Goal: Transaction & Acquisition: Purchase product/service

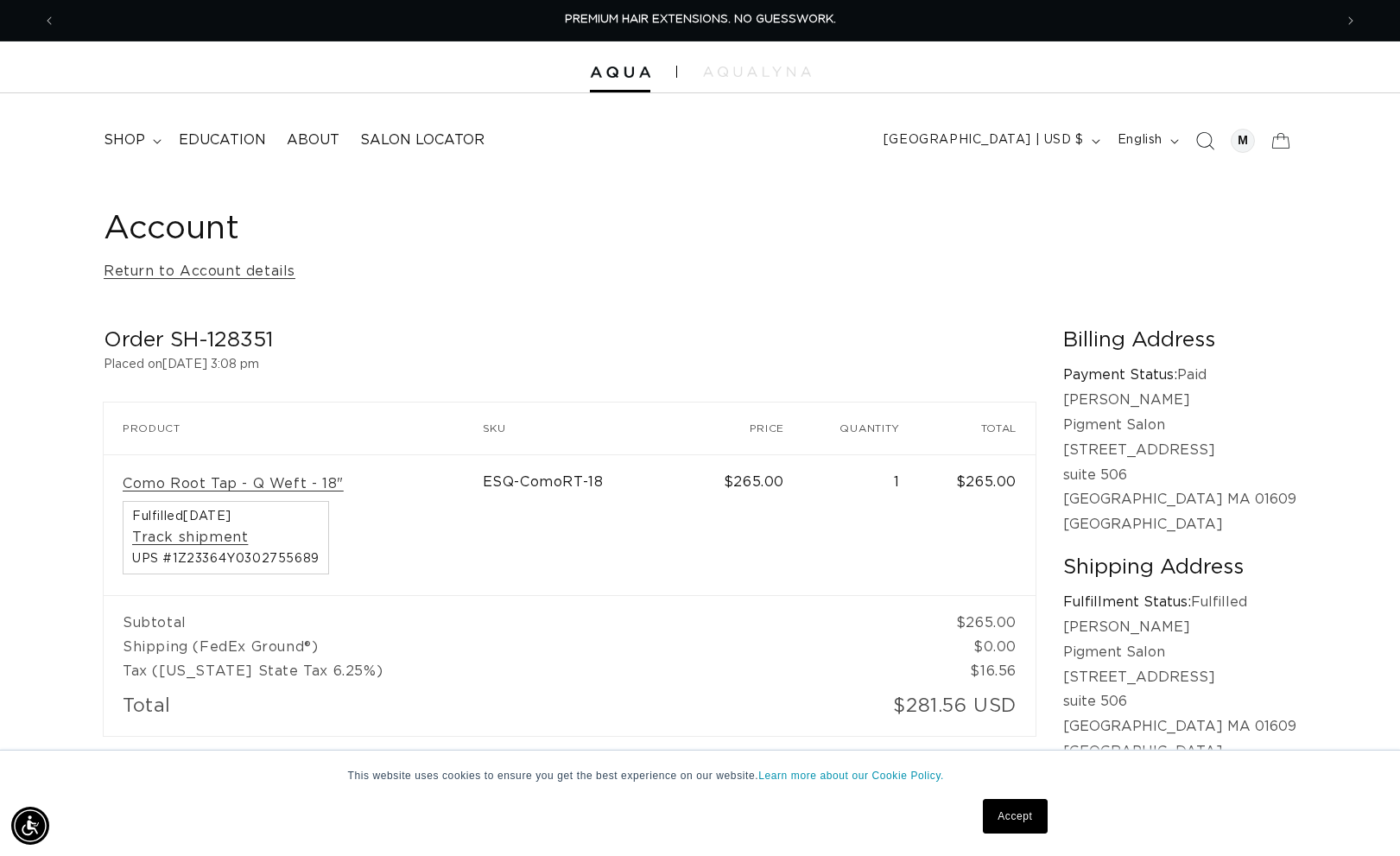
click at [1205, 137] on icon "Search" at bounding box center [1205, 141] width 18 height 18
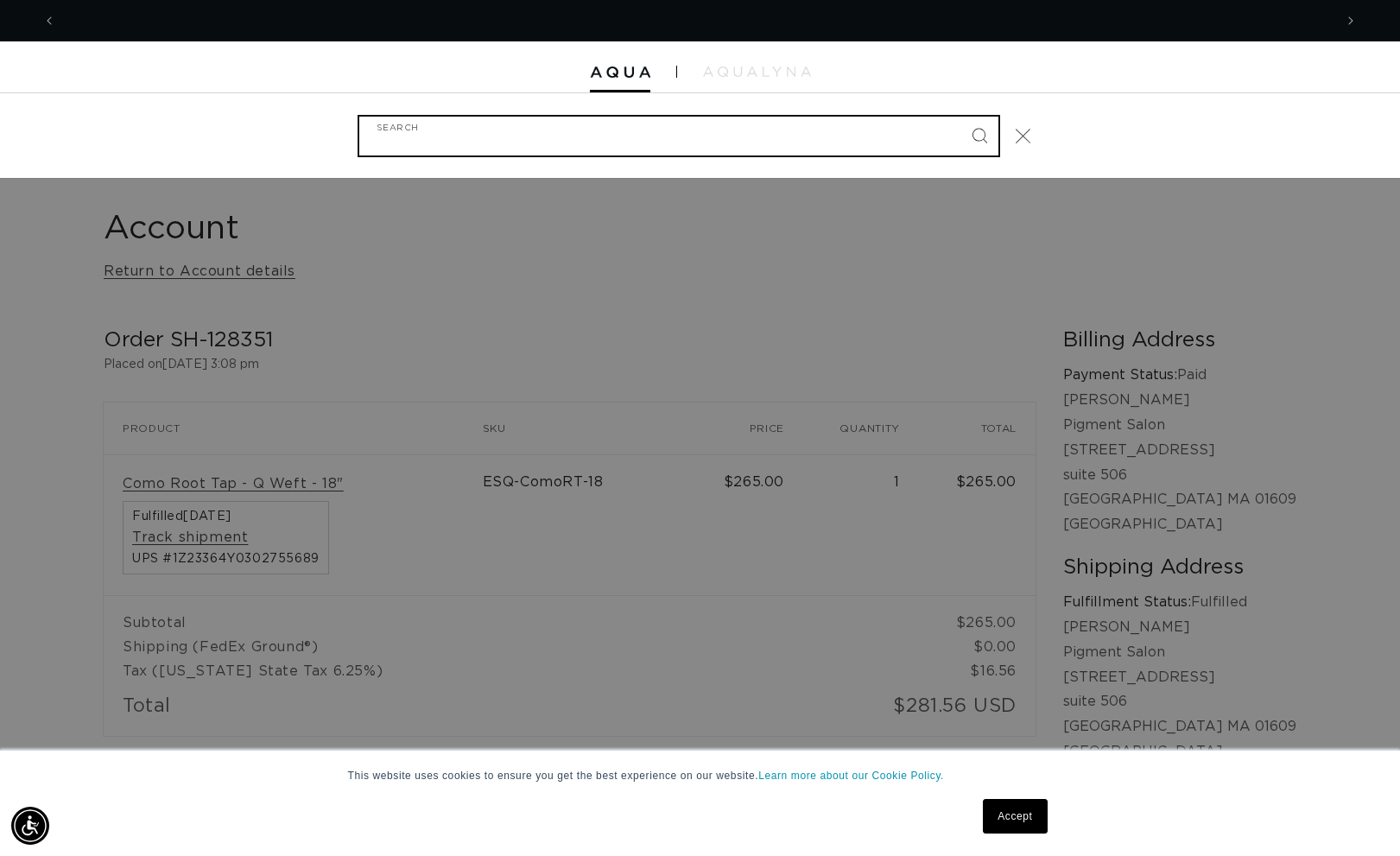
scroll to position [0, 1277]
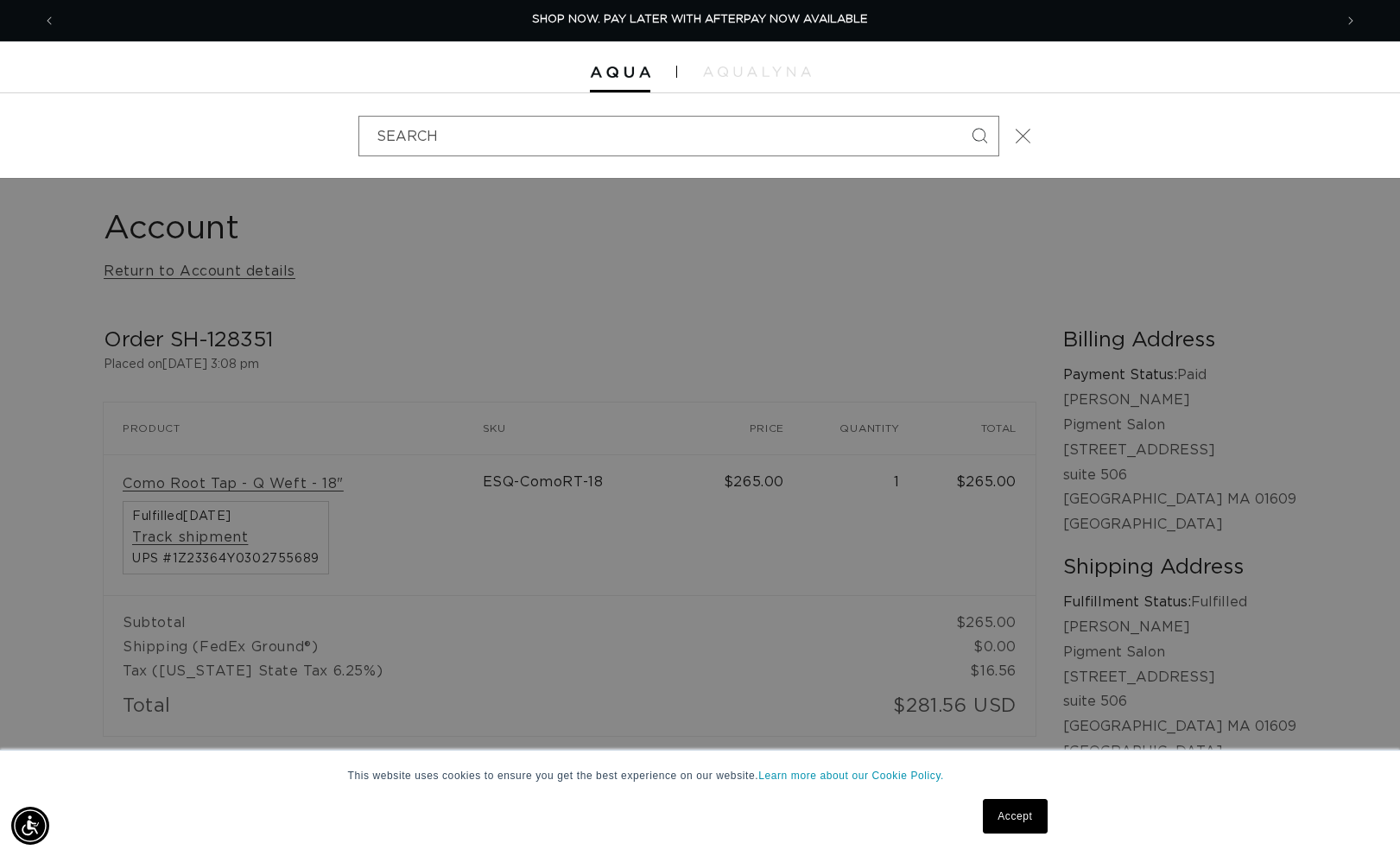
click at [1025, 128] on icon "Close" at bounding box center [1023, 136] width 16 height 16
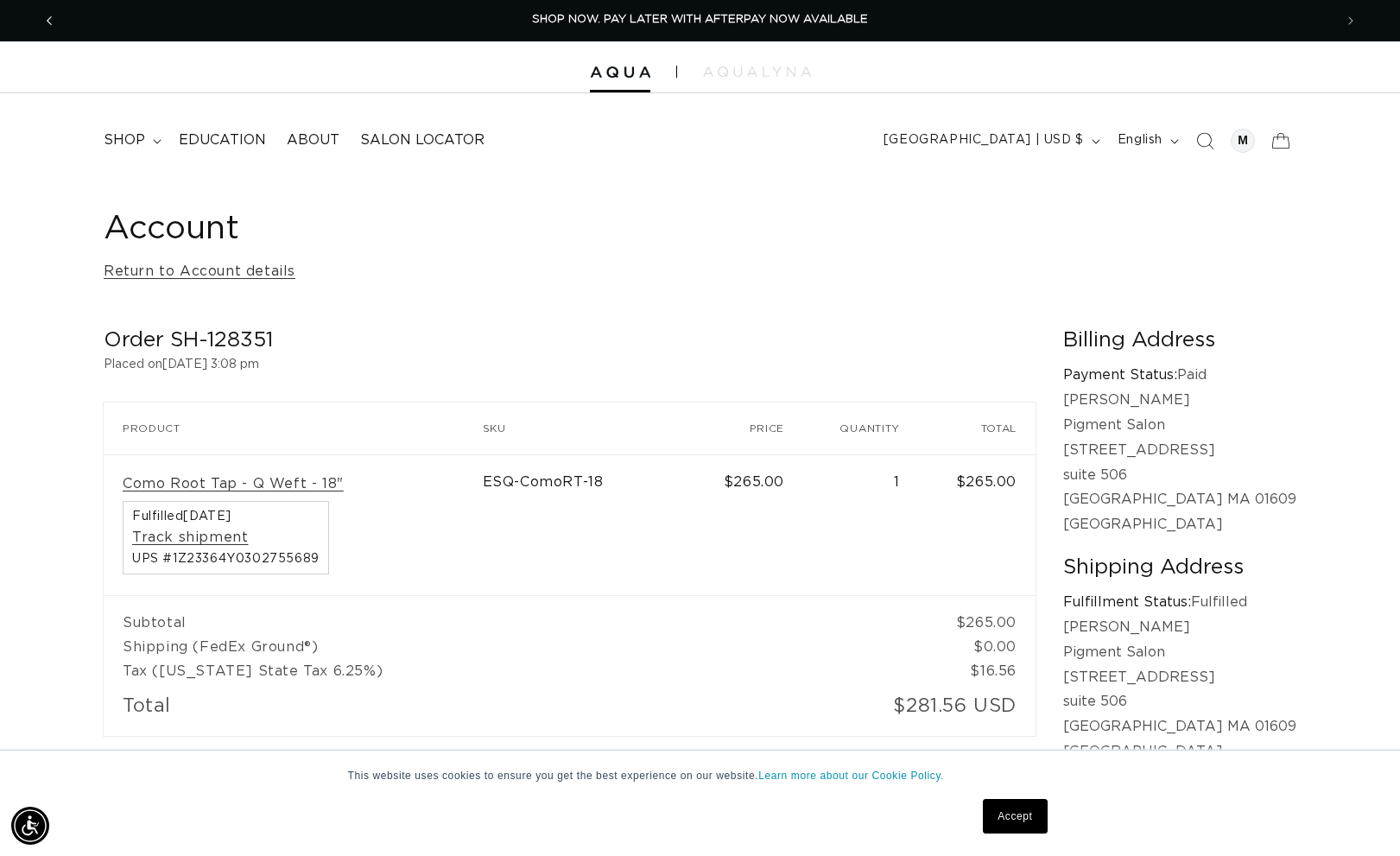
drag, startPoint x: 44, startPoint y: 18, endPoint x: 54, endPoint y: 23, distance: 11.2
click at [44, 18] on span "Previous announcement" at bounding box center [49, 20] width 17 height 17
click at [147, 141] on summary "shop" at bounding box center [131, 140] width 75 height 39
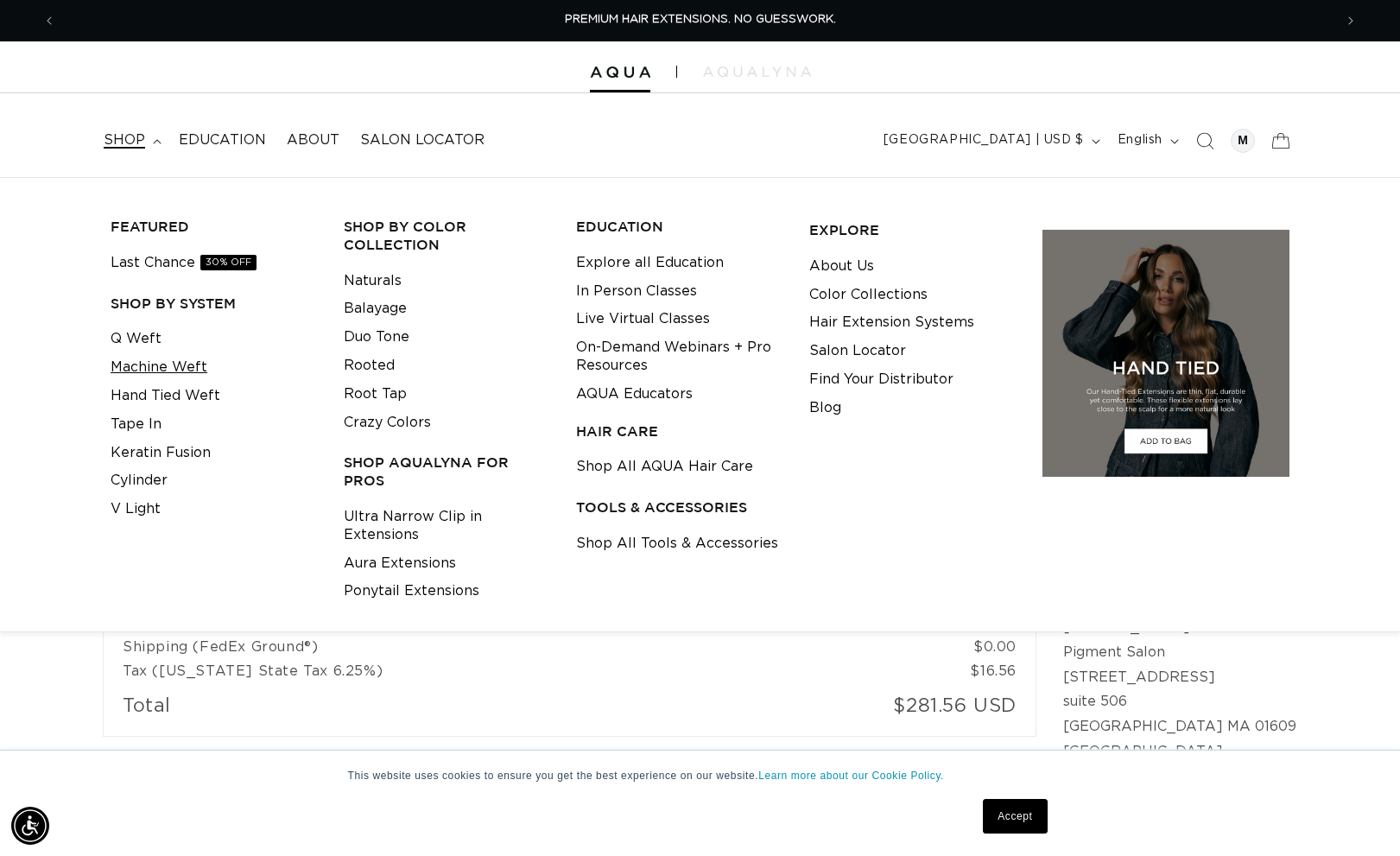
click at [142, 374] on link "Machine Weft" at bounding box center [160, 368] width 97 height 29
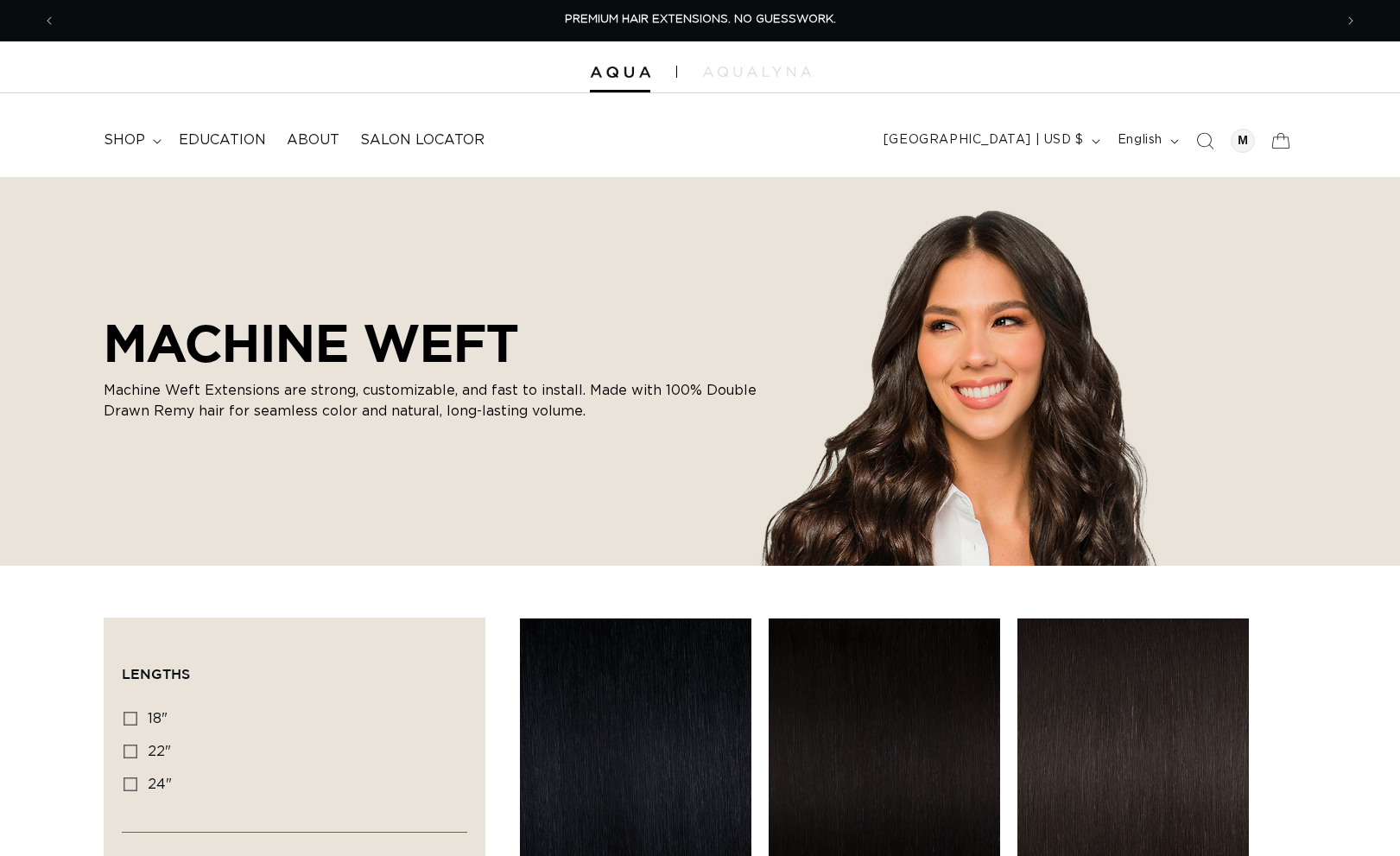
click at [1202, 151] on span "Search" at bounding box center [1205, 141] width 38 height 38
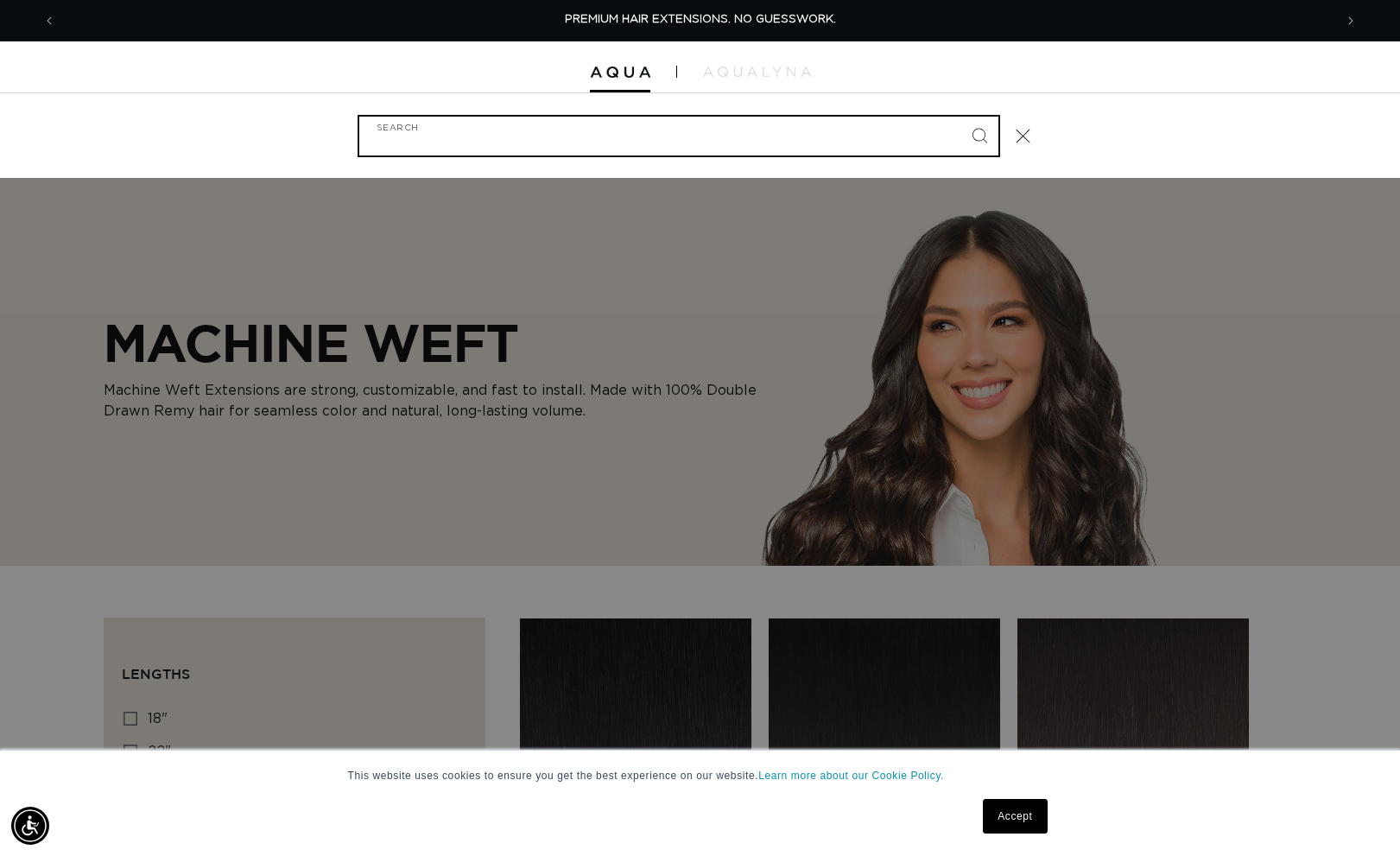
click at [846, 142] on input "Search" at bounding box center [679, 136] width 639 height 39
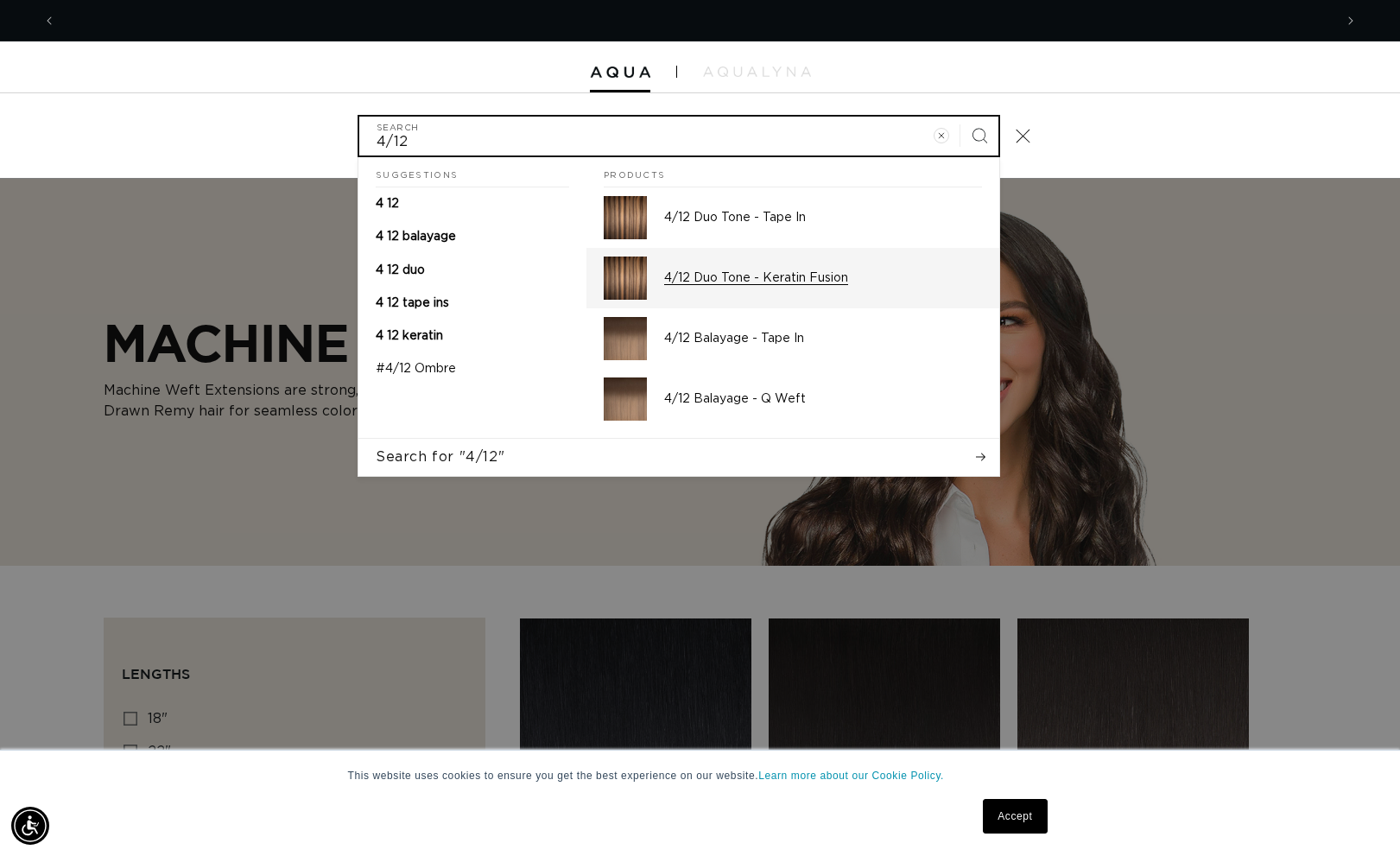
scroll to position [0, 2555]
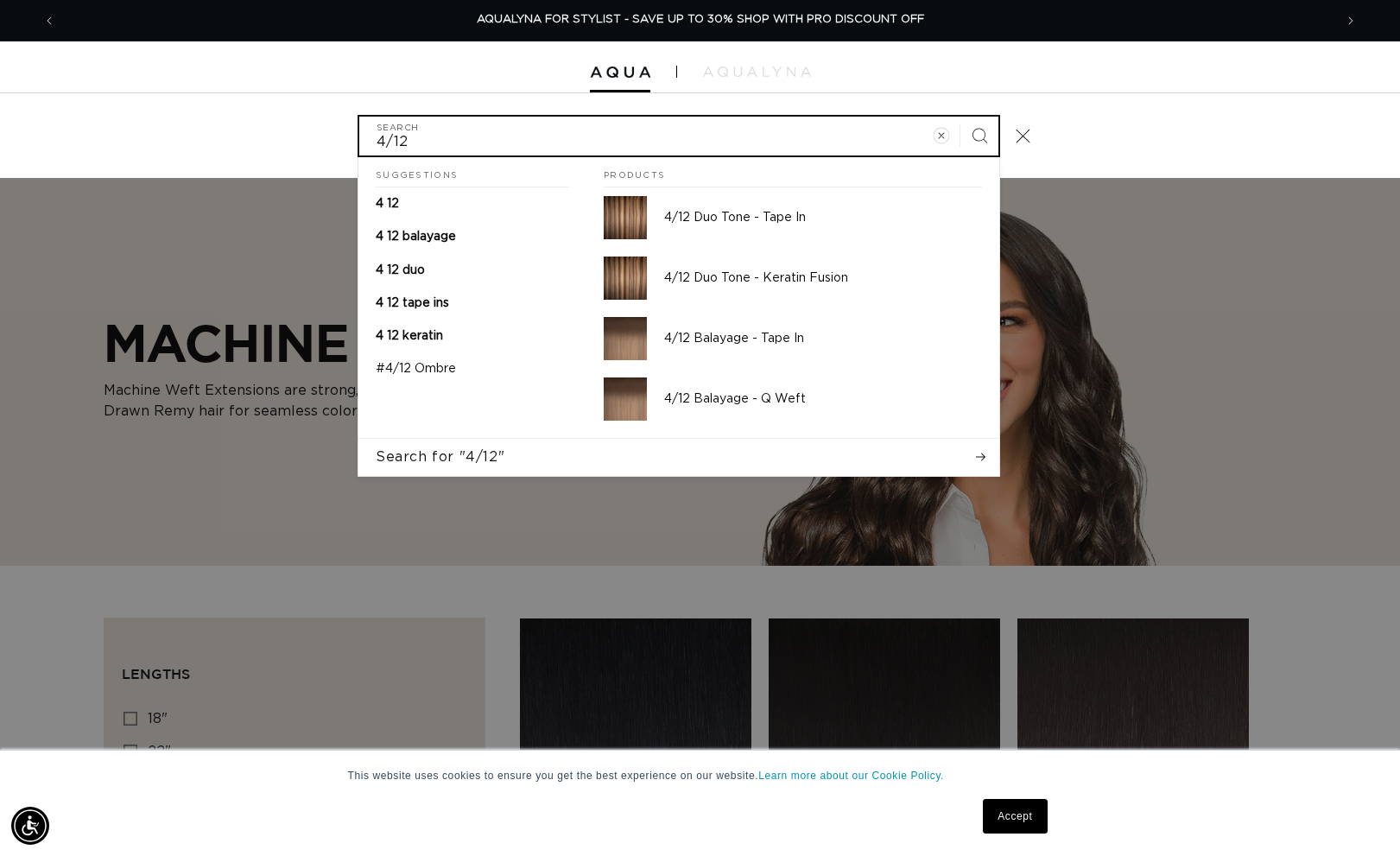
type input "4/12"
click at [948, 134] on circle "Clear search term" at bounding box center [941, 135] width 15 height 15
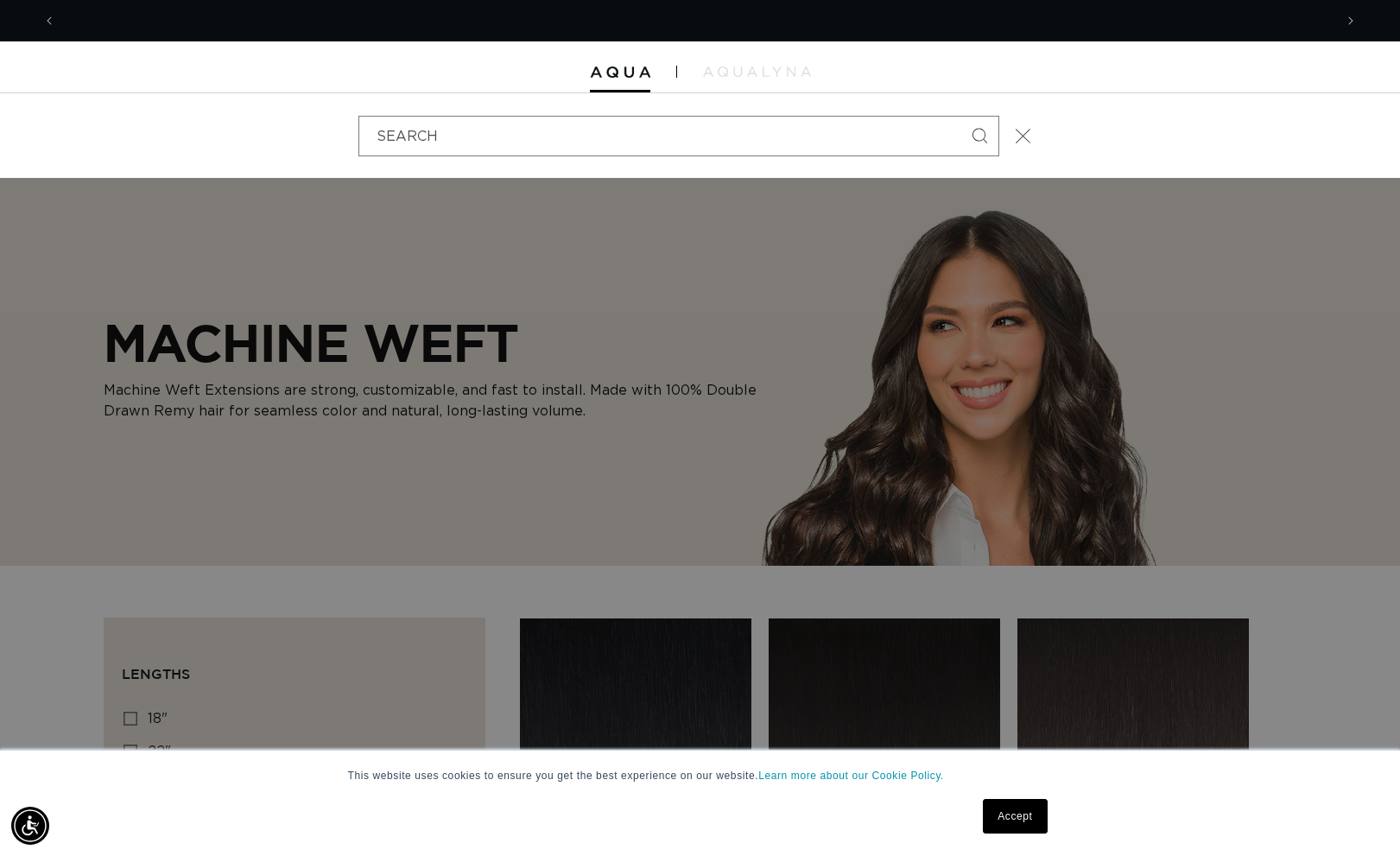
scroll to position [0, 0]
click at [1030, 139] on span "Close" at bounding box center [1023, 135] width 17 height 17
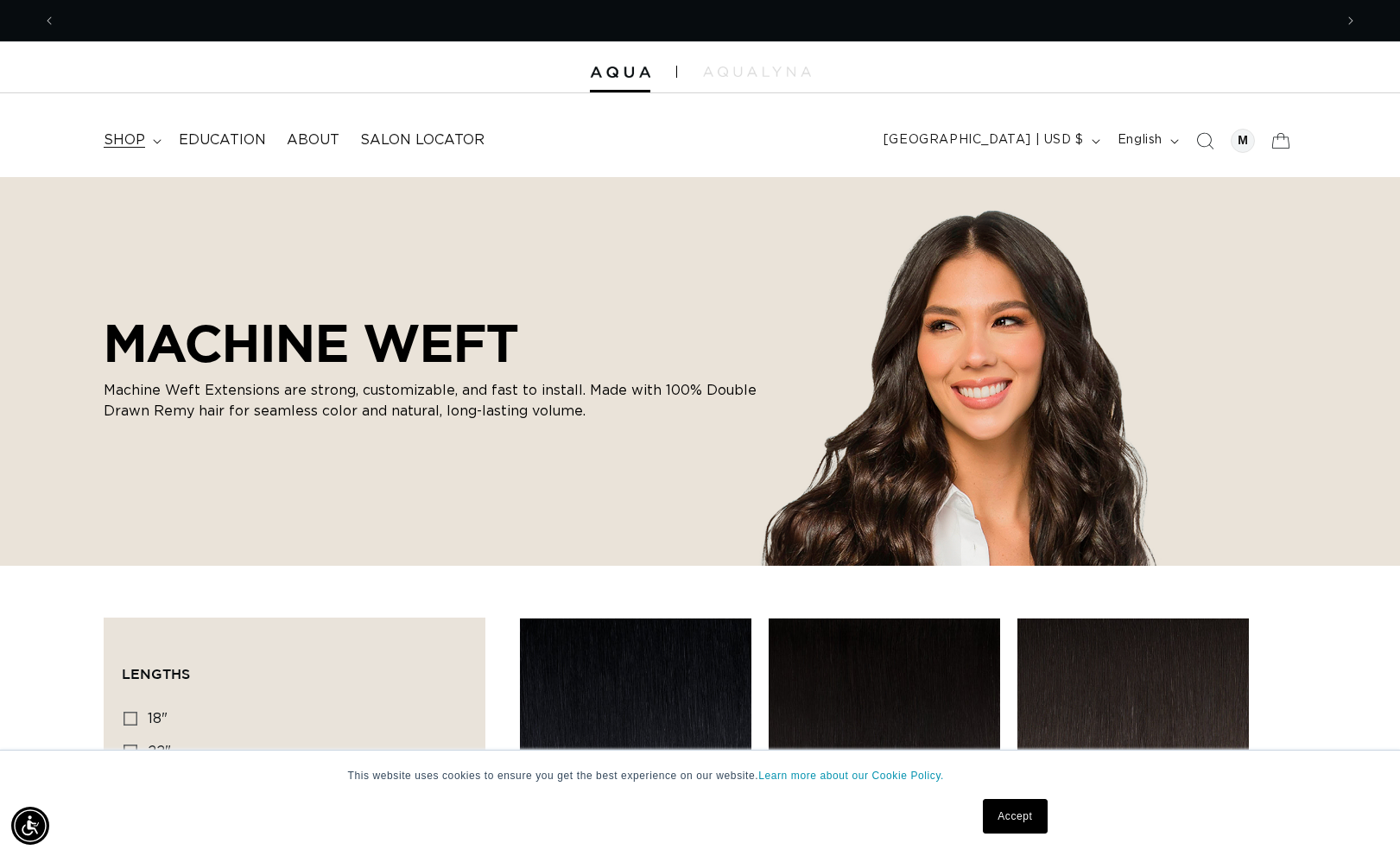
click at [129, 140] on span "shop" at bounding box center [125, 141] width 42 height 18
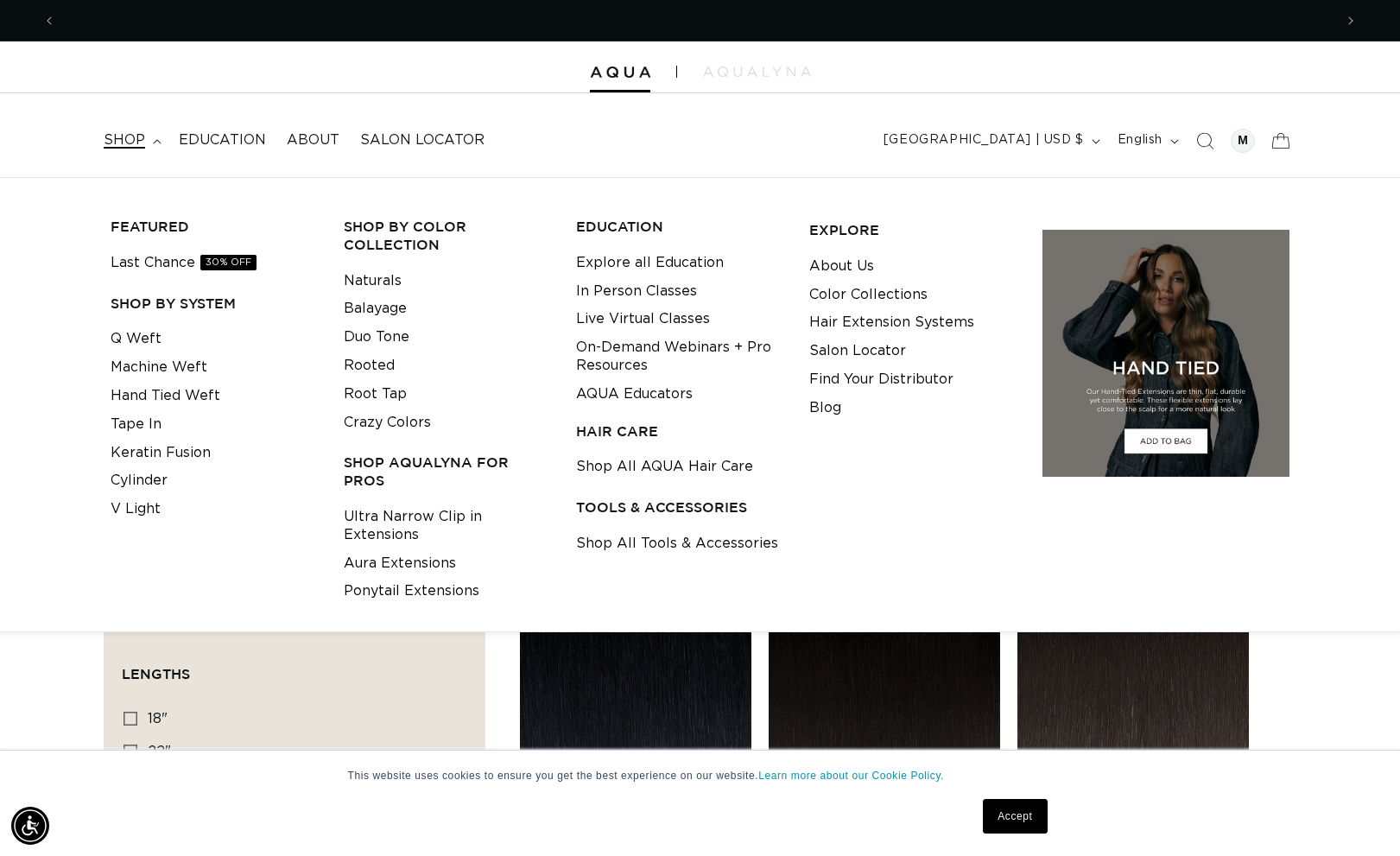
scroll to position [0, 2555]
click at [150, 366] on link "Machine Weft" at bounding box center [160, 368] width 97 height 29
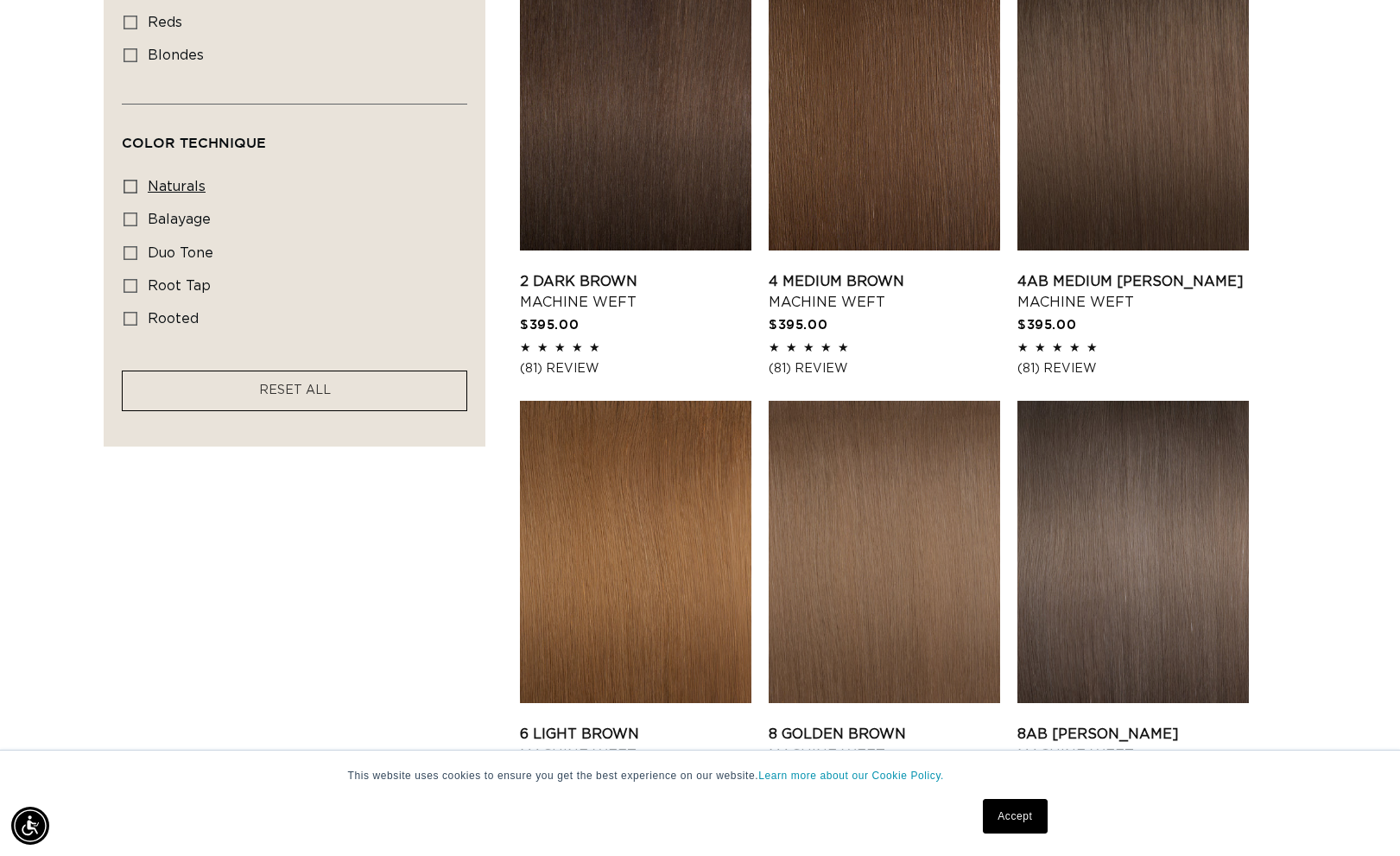
scroll to position [1120, 0]
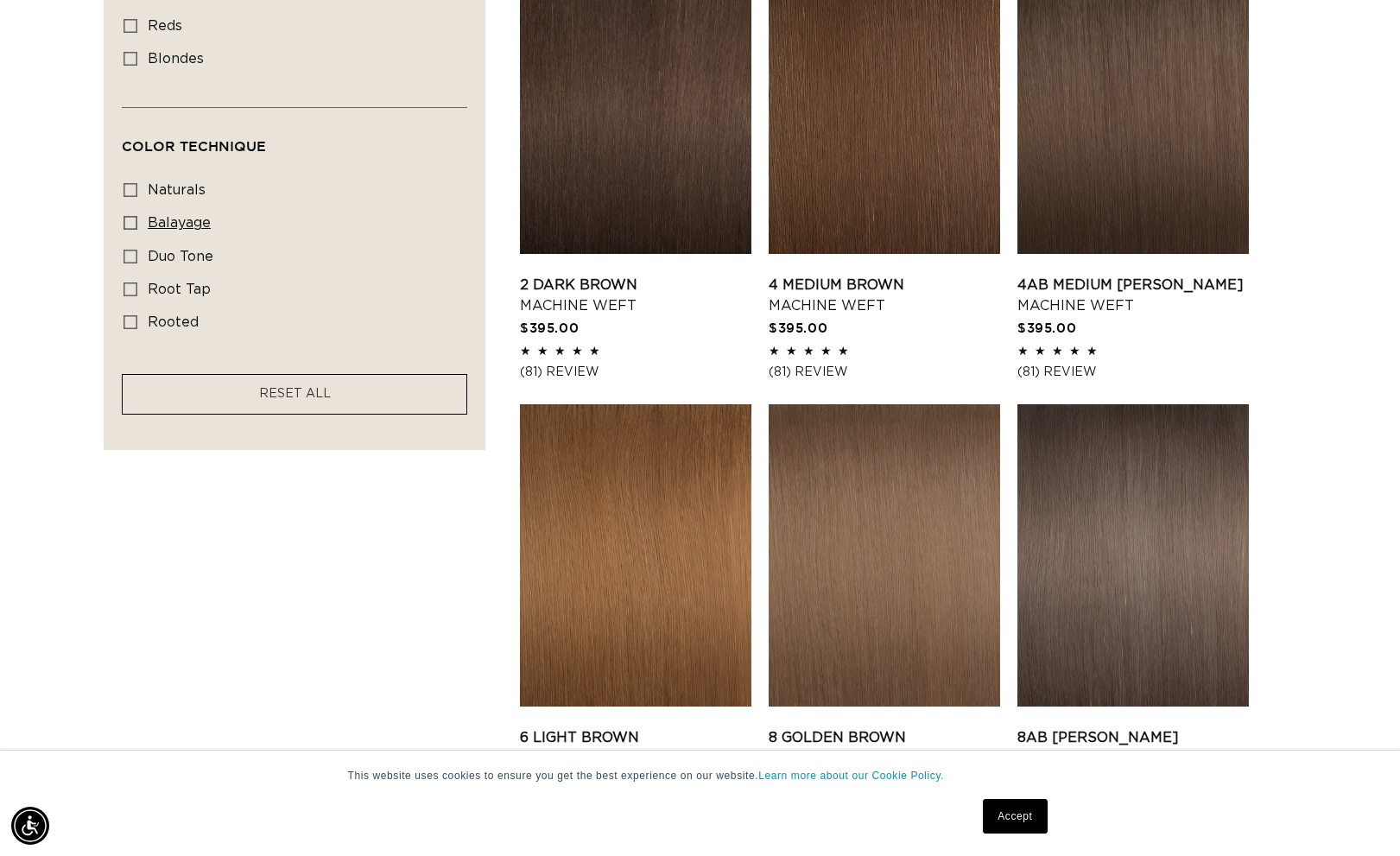
click at [130, 223] on icon at bounding box center [131, 223] width 14 height 14
click at [130, 223] on input "balayage balayage (3 products)" at bounding box center [131, 223] width 14 height 14
checkbox input "true"
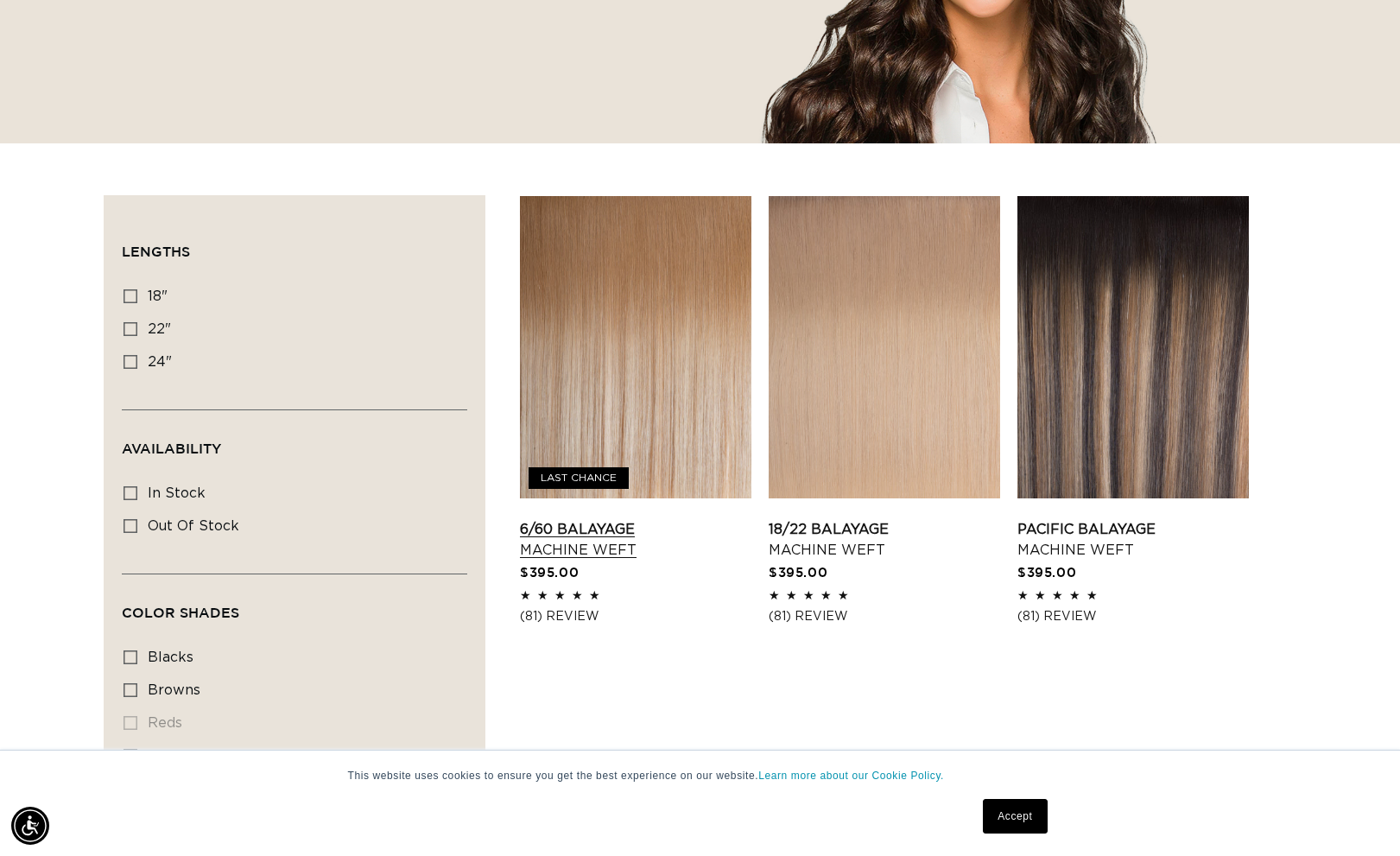
scroll to position [0, 2555]
click at [703, 519] on link "6/60 Balayage Machine Weft" at bounding box center [636, 540] width 232 height 42
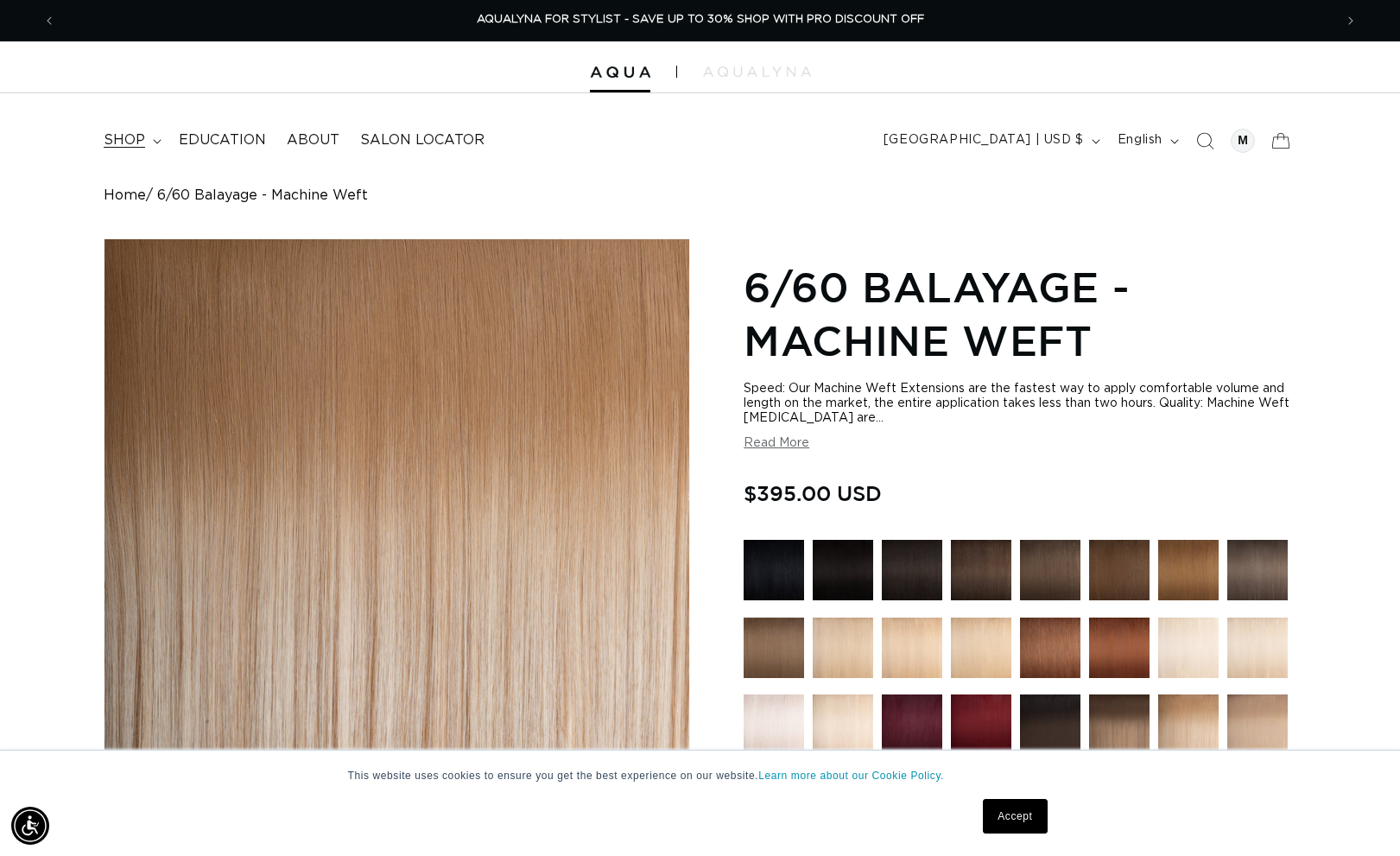
click at [131, 148] on span "shop" at bounding box center [125, 141] width 42 height 18
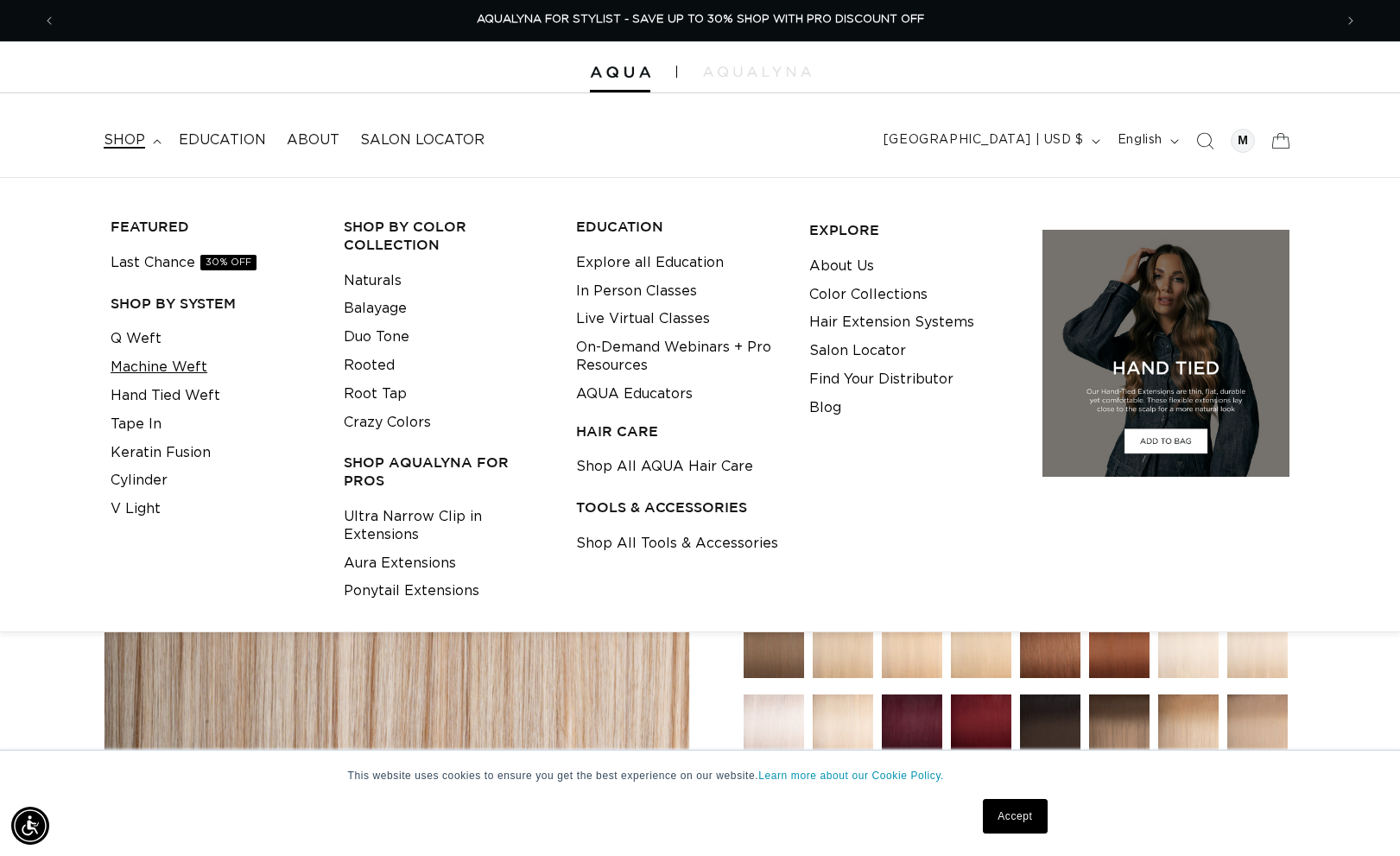
click at [156, 358] on link "Machine Weft" at bounding box center [160, 368] width 97 height 29
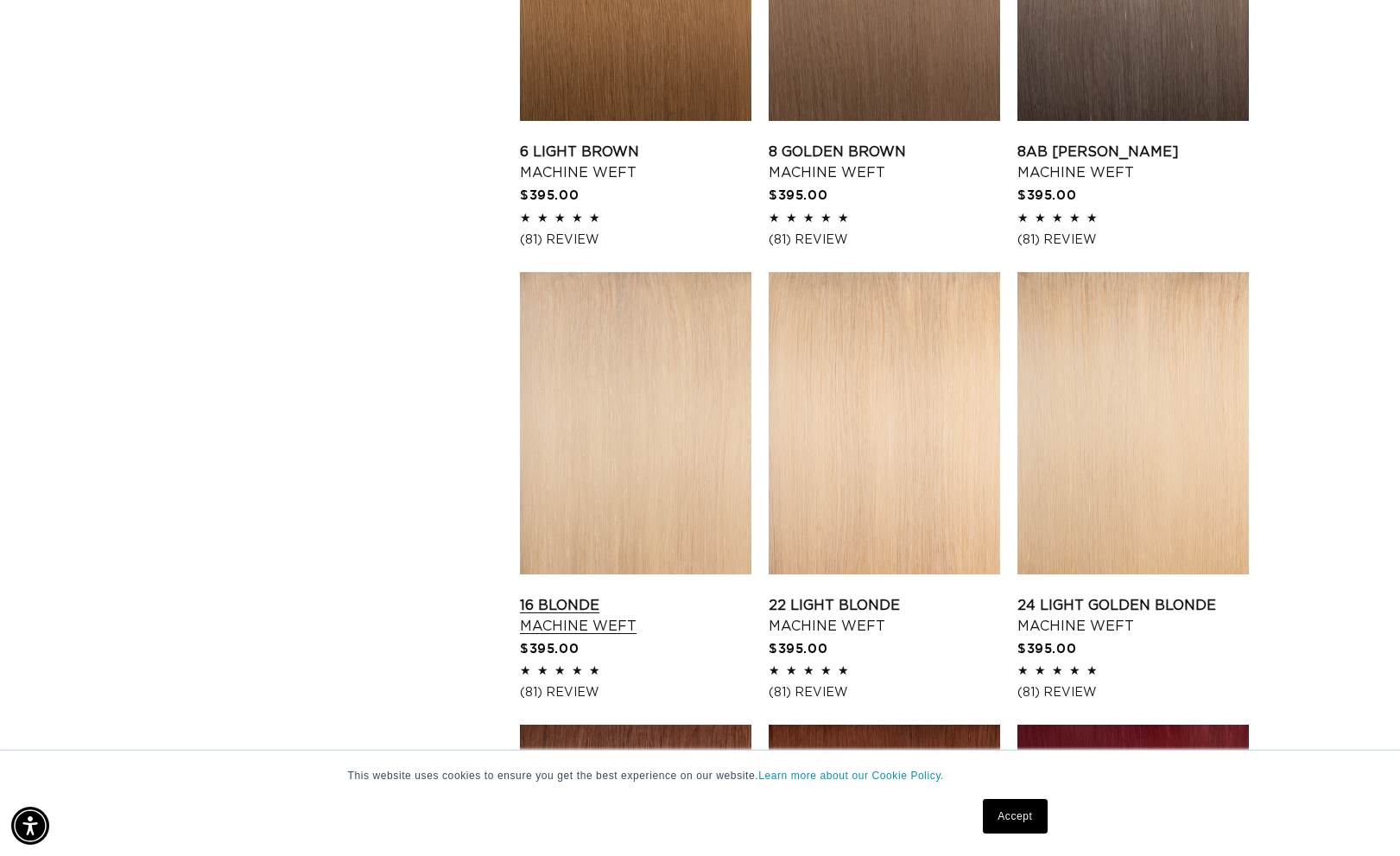
scroll to position [0, 1277]
click at [663, 595] on link "16 Blonde Machine Weft" at bounding box center [636, 616] width 232 height 42
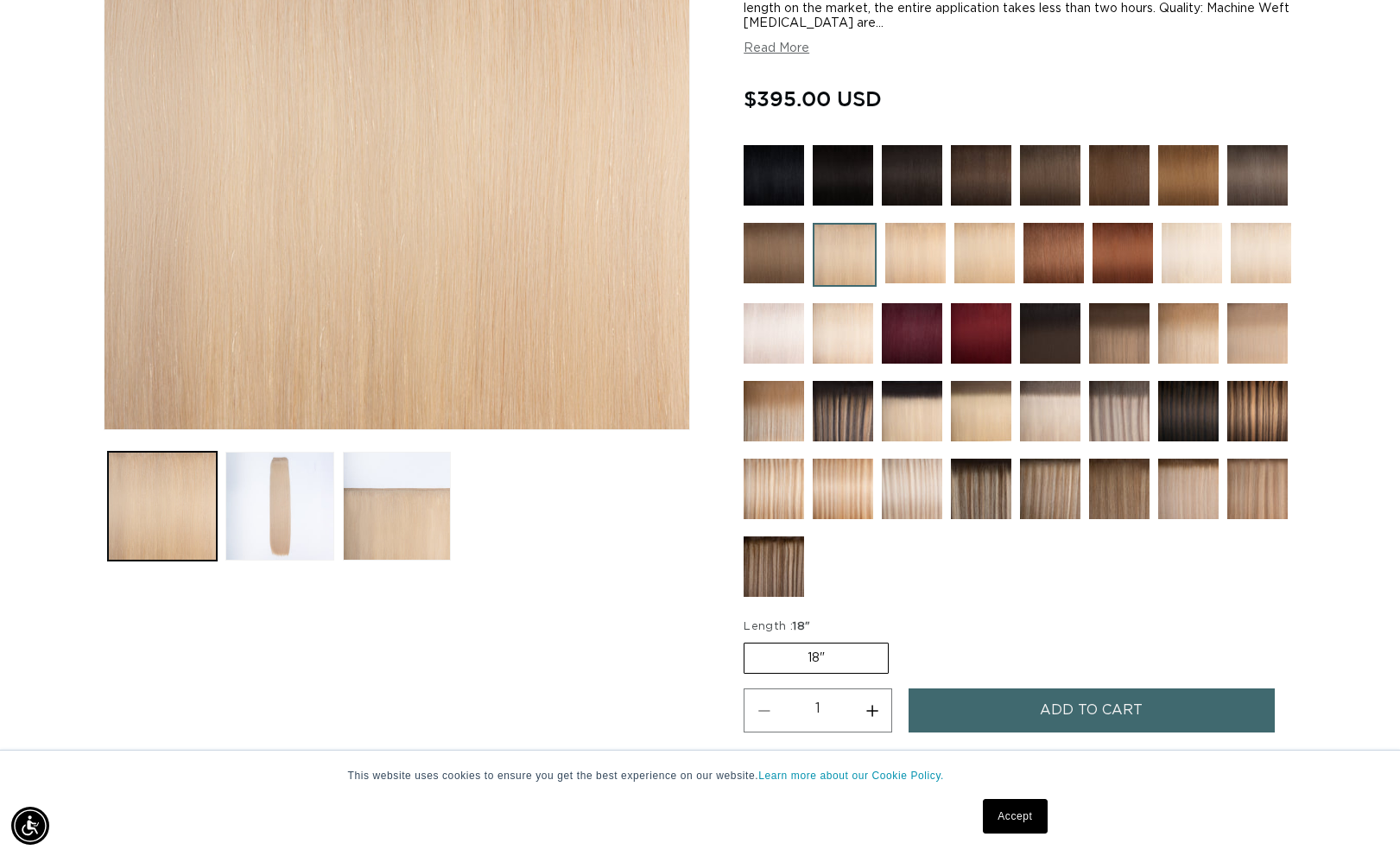
scroll to position [379, 0]
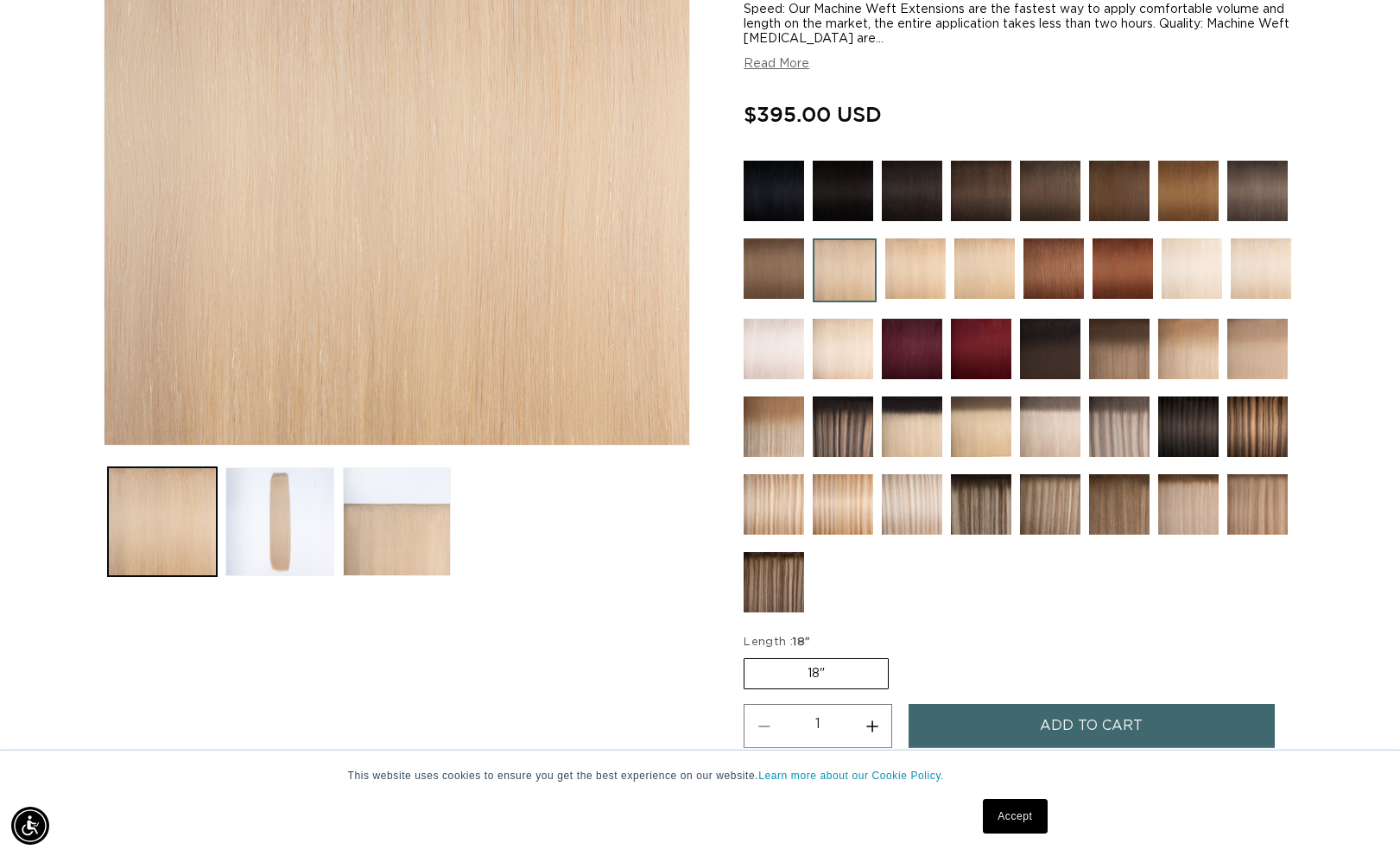
click at [936, 260] on img at bounding box center [915, 268] width 60 height 60
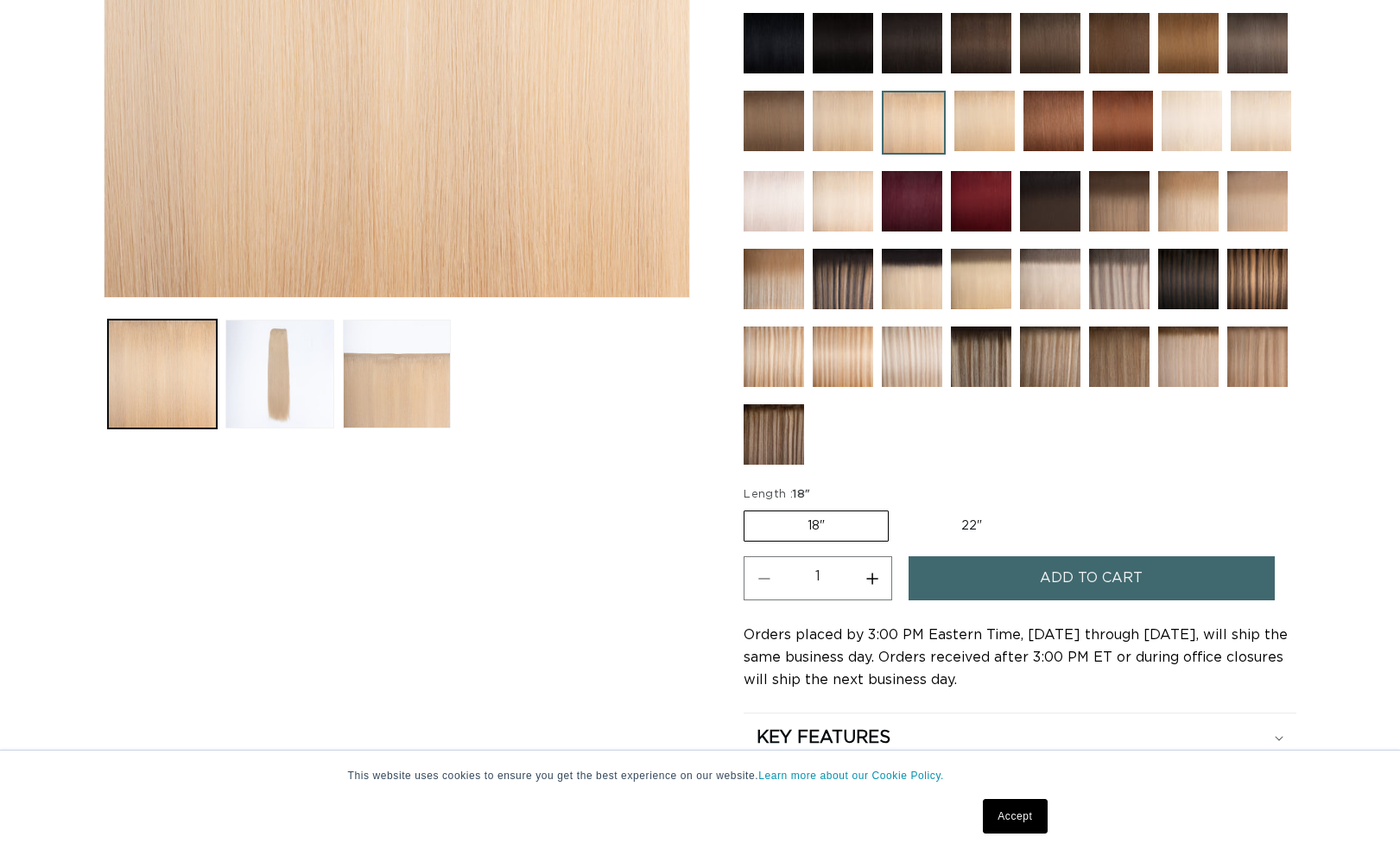
scroll to position [522, 0]
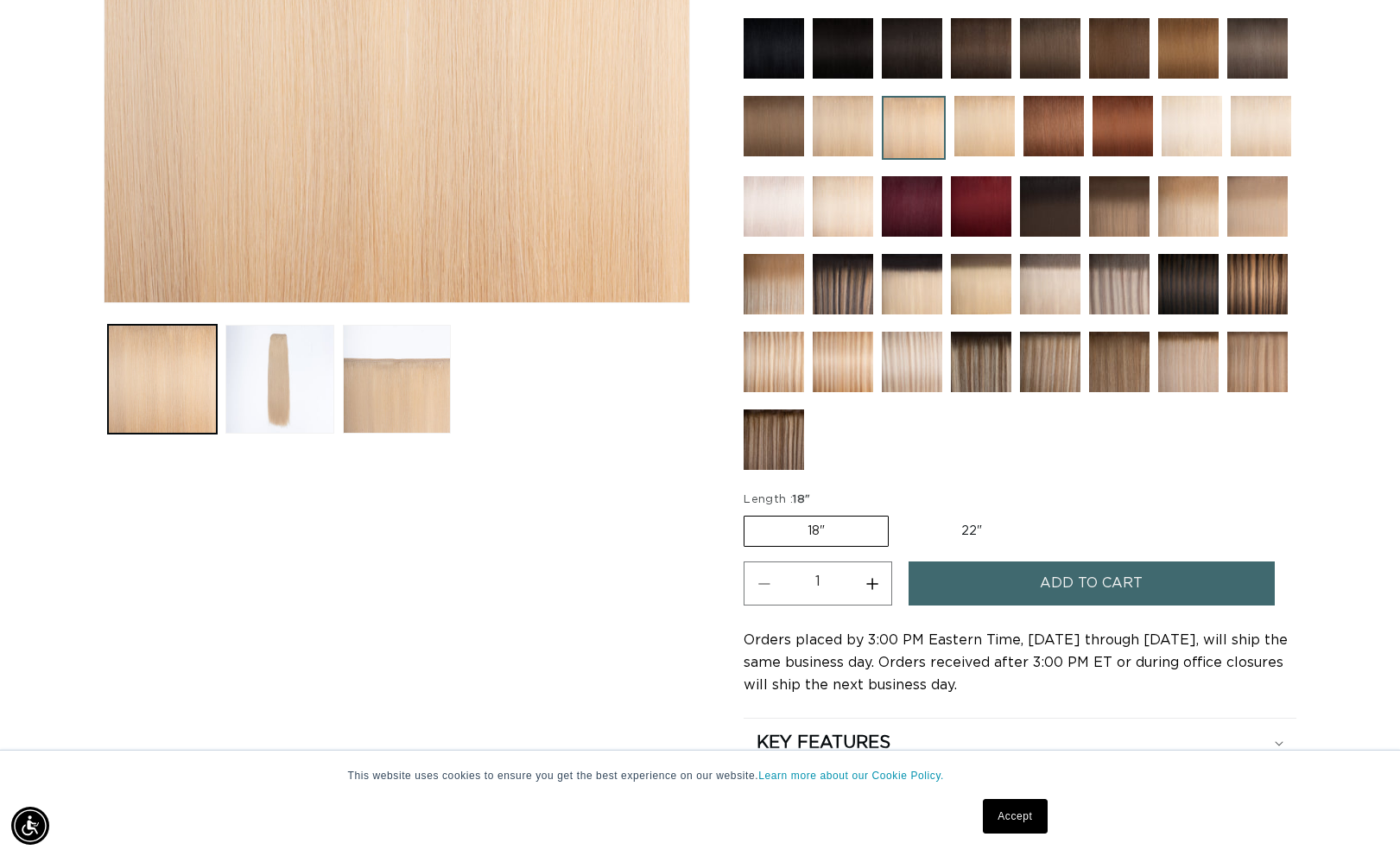
click at [972, 531] on label "22" Variant sold out or unavailable" at bounding box center [972, 531] width 147 height 30
click at [899, 513] on input "22" Variant sold out or unavailable" at bounding box center [898, 512] width 1 height 1
radio input "true"
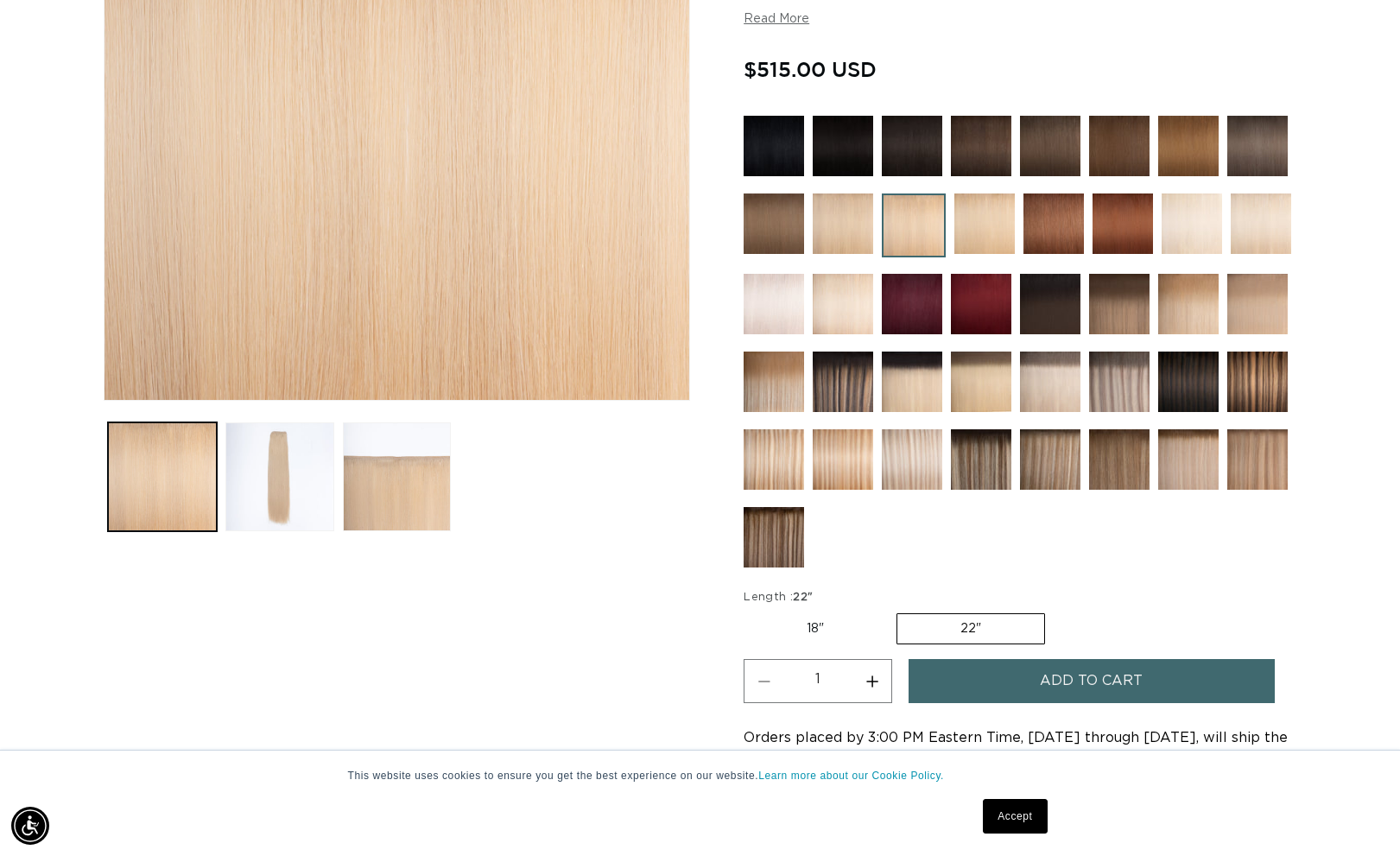
scroll to position [0, 1277]
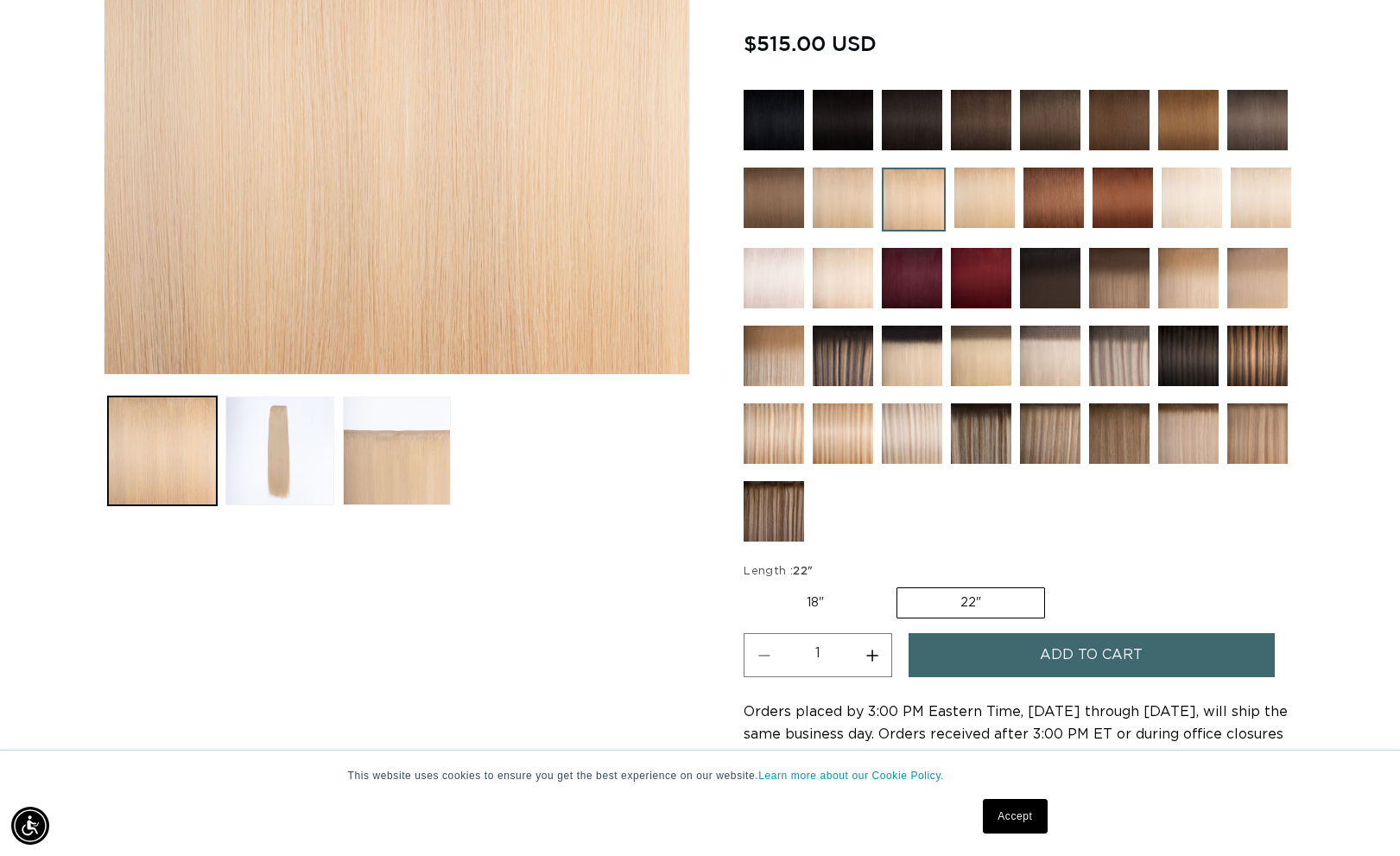
click at [1118, 651] on span "Add to cart" at bounding box center [1092, 655] width 103 height 44
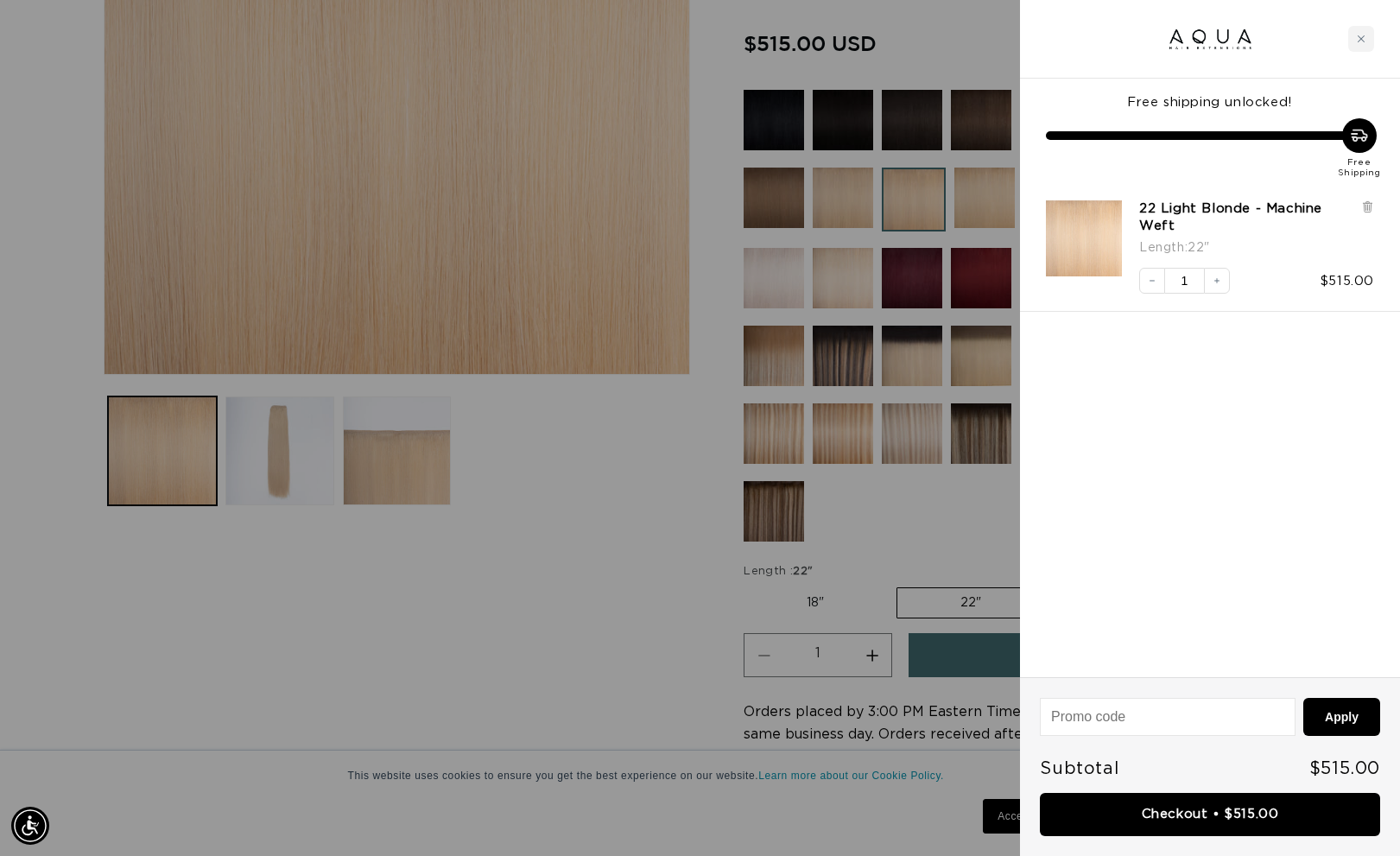
scroll to position [0, 2555]
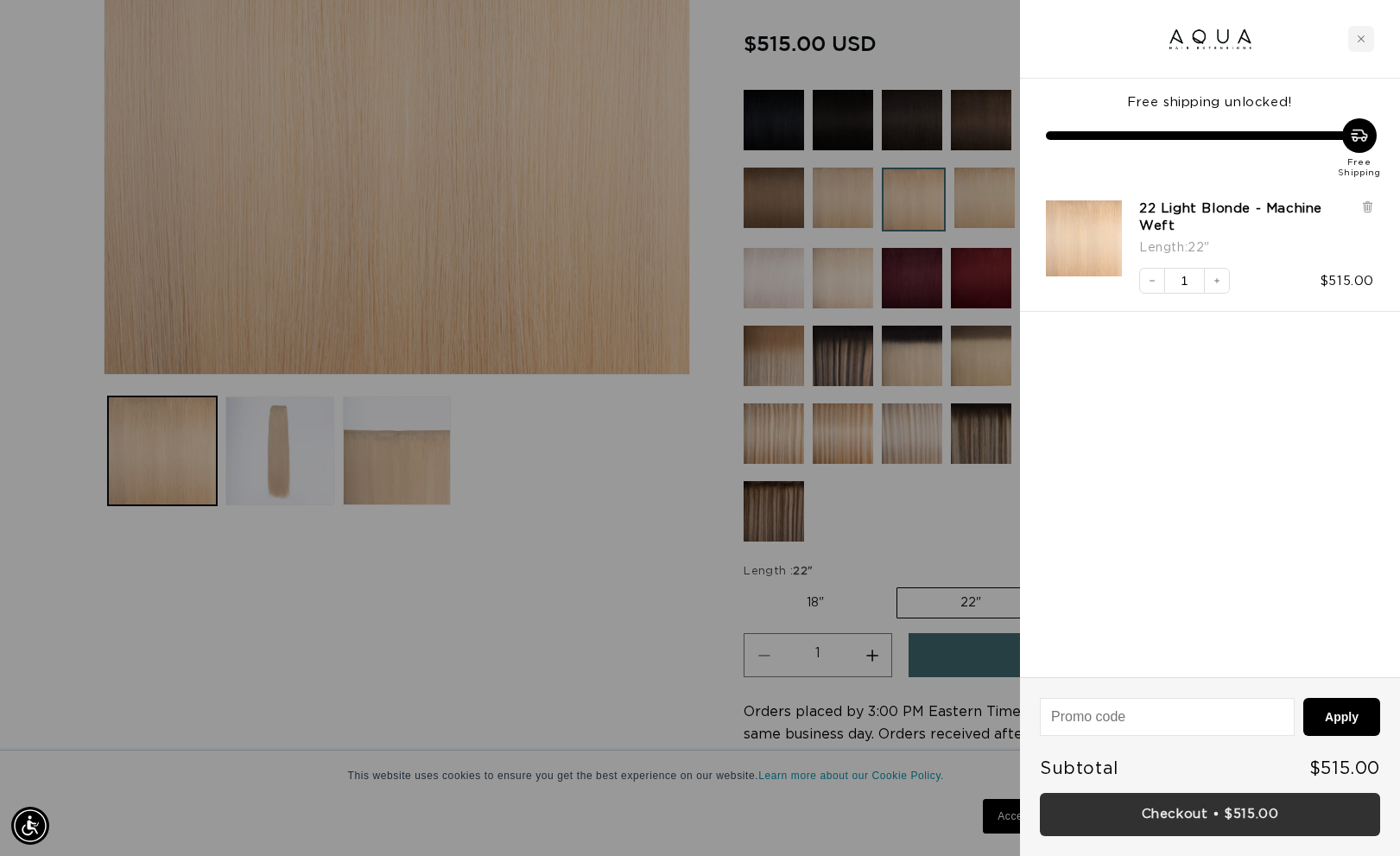
click at [1220, 821] on link "Checkout • $515.00" at bounding box center [1210, 814] width 340 height 44
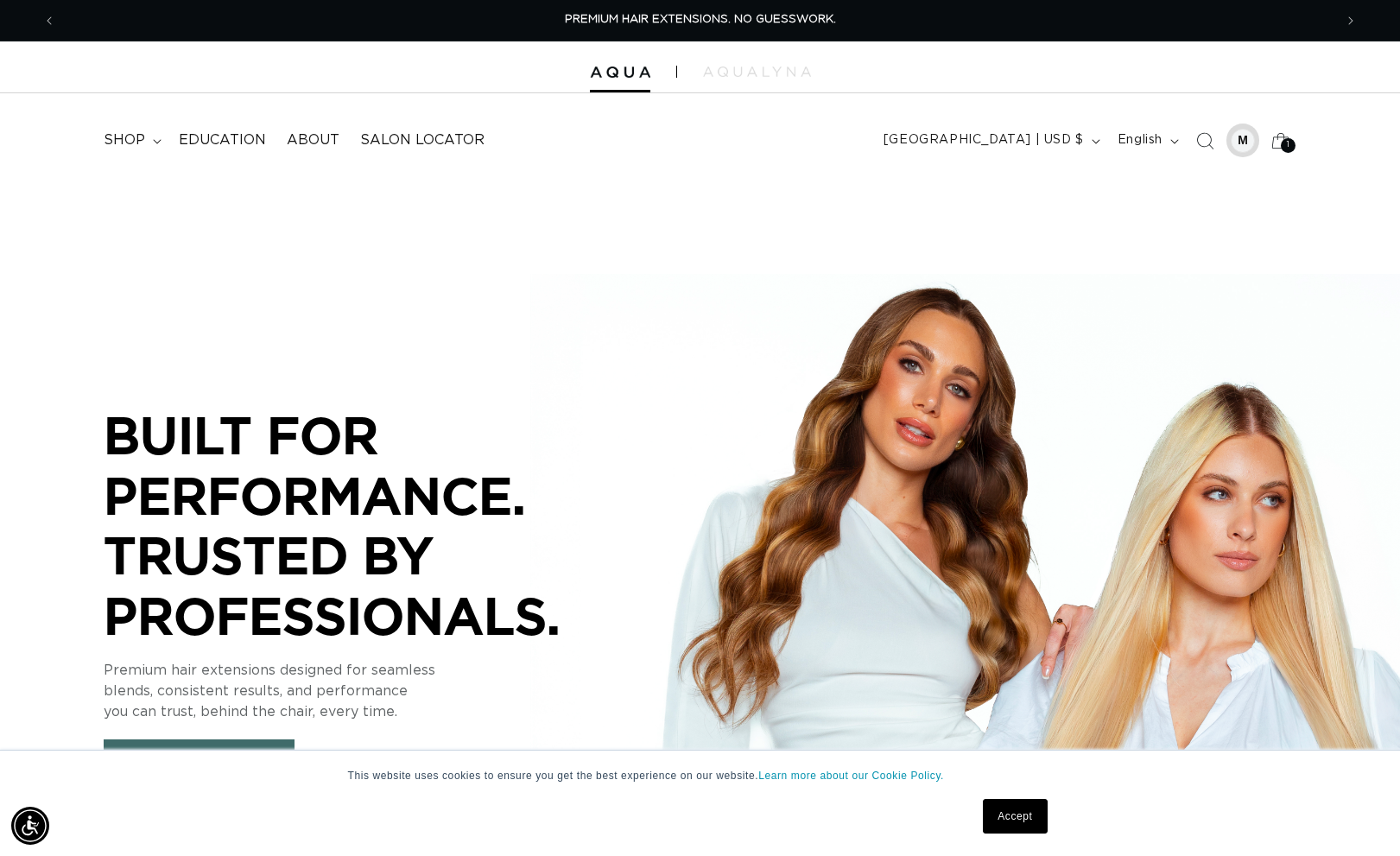
click at [1241, 139] on div at bounding box center [1242, 141] width 24 height 24
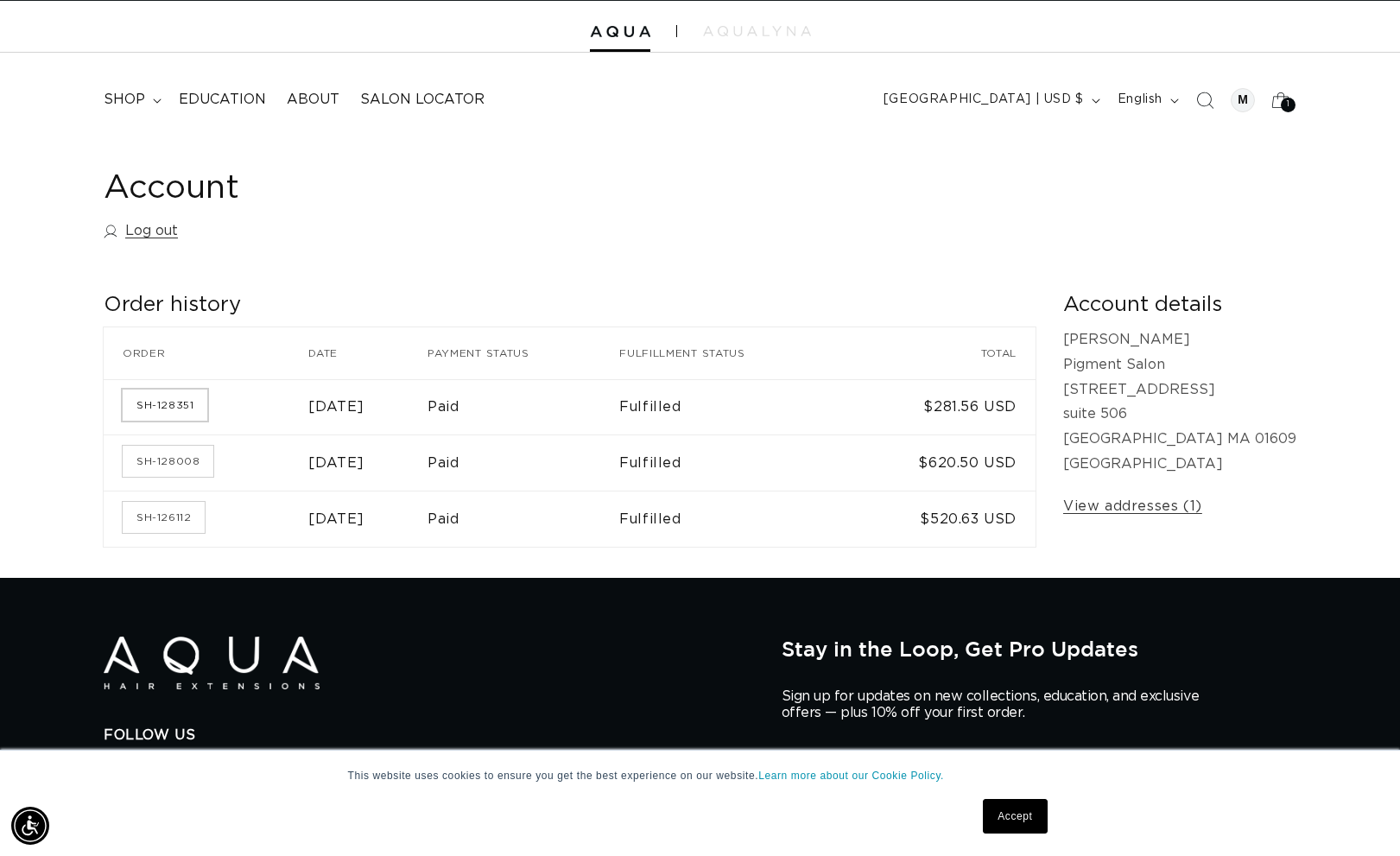
scroll to position [0, 1277]
click at [168, 410] on link "SH-128351" at bounding box center [164, 404] width 84 height 31
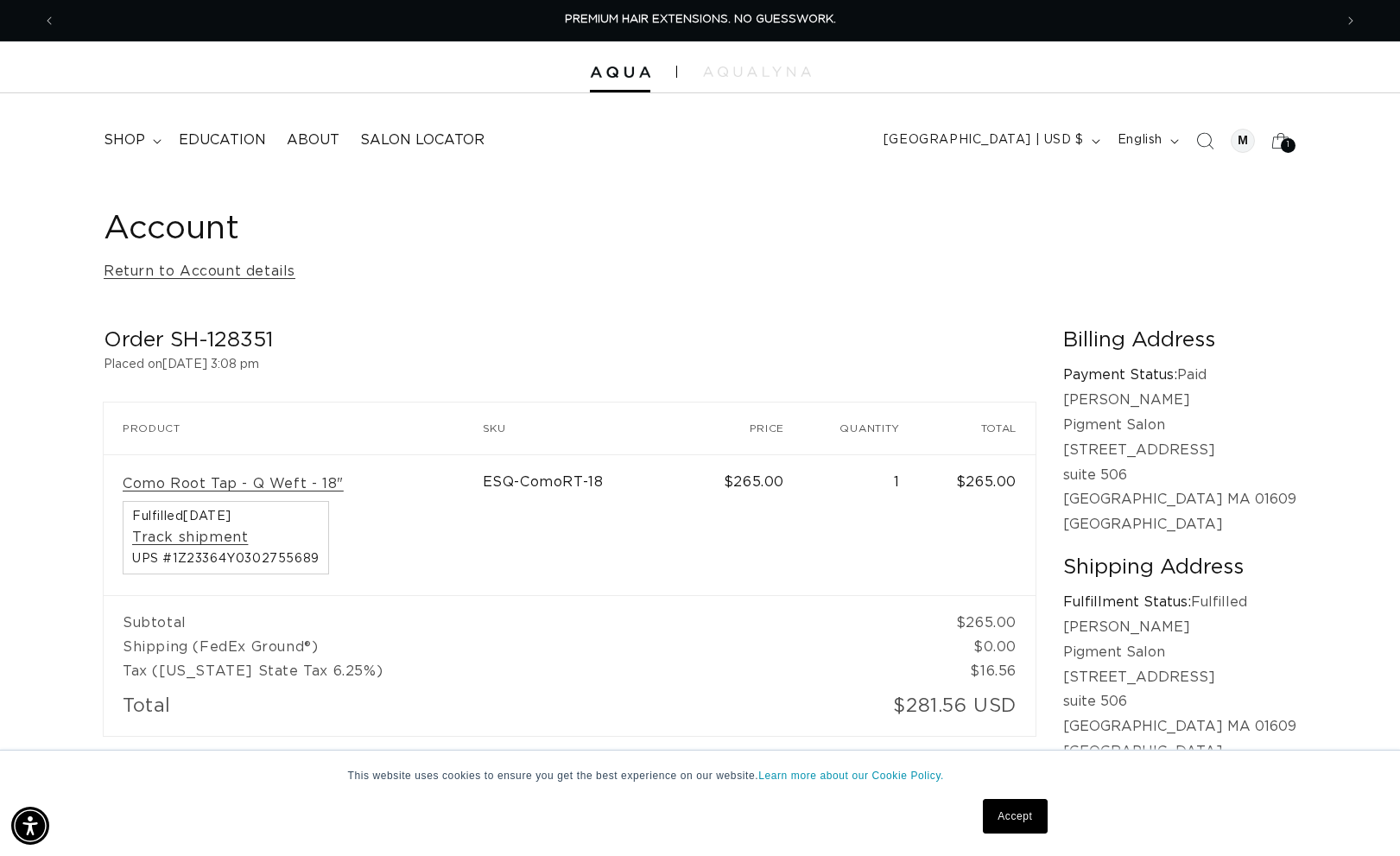
click at [1290, 145] on div "1 1" at bounding box center [1288, 145] width 15 height 15
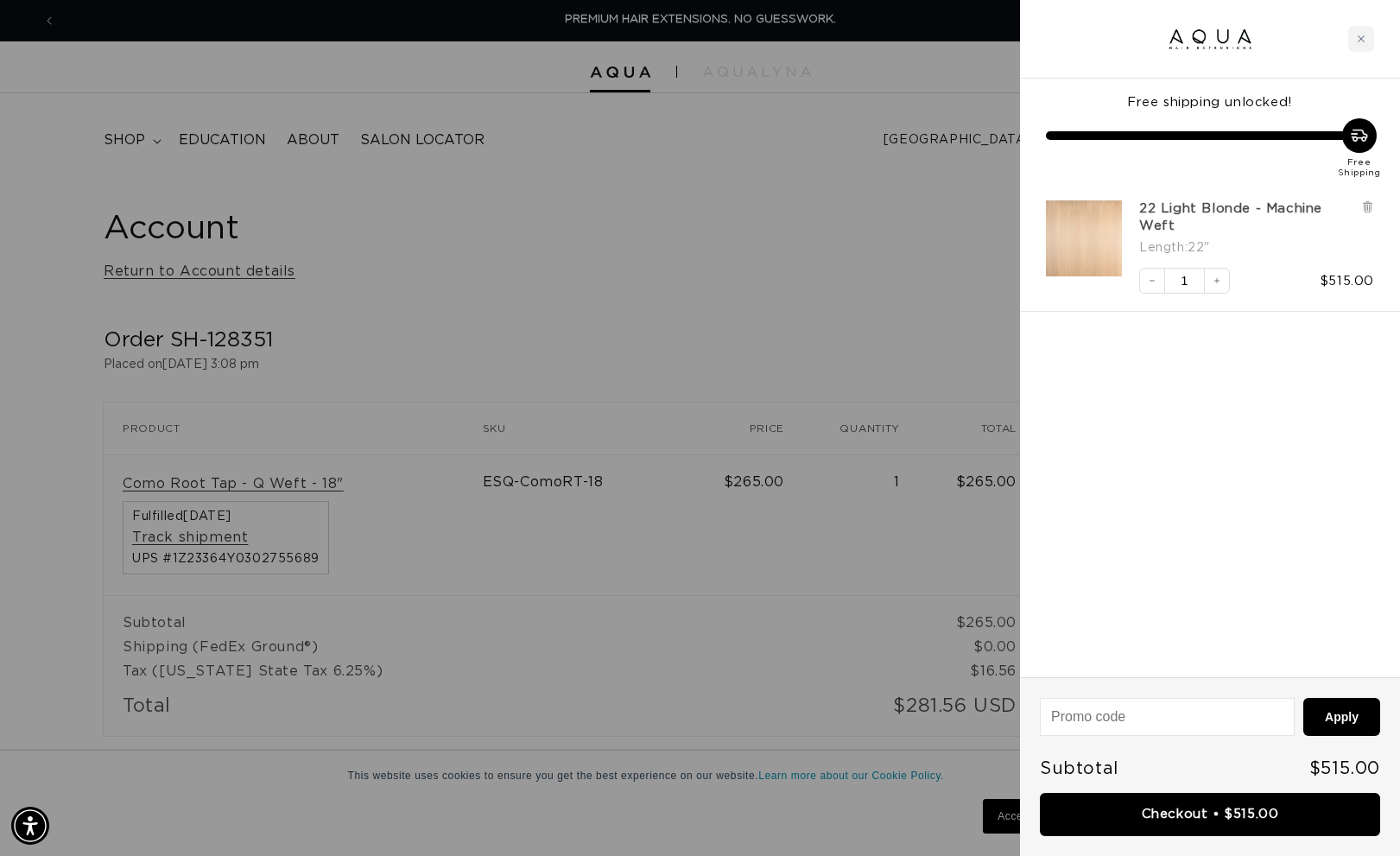
click at [1264, 205] on link "22 Light Blonde - Machine Weft" at bounding box center [1245, 217] width 213 height 35
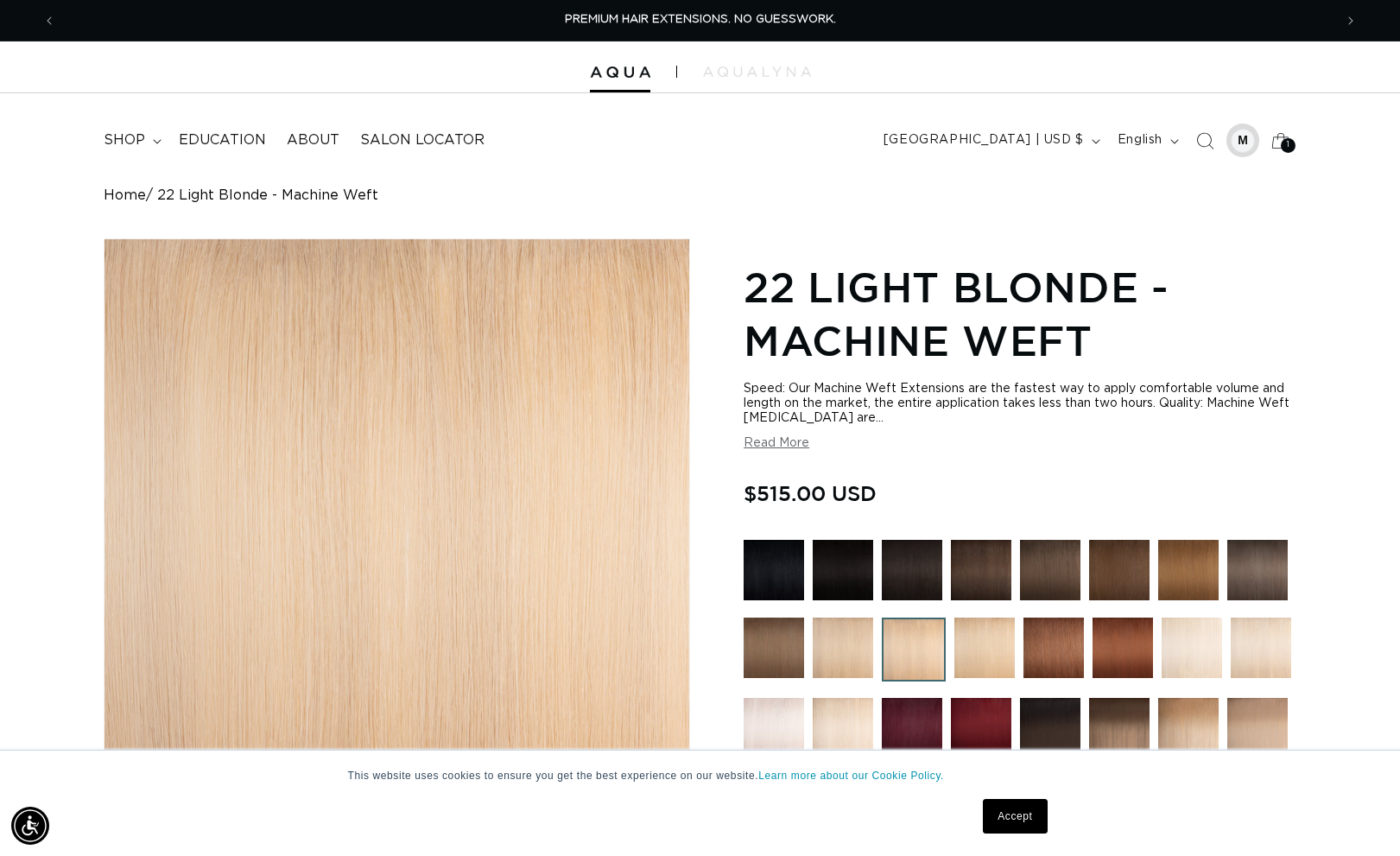
click at [1252, 143] on div at bounding box center [1242, 141] width 24 height 24
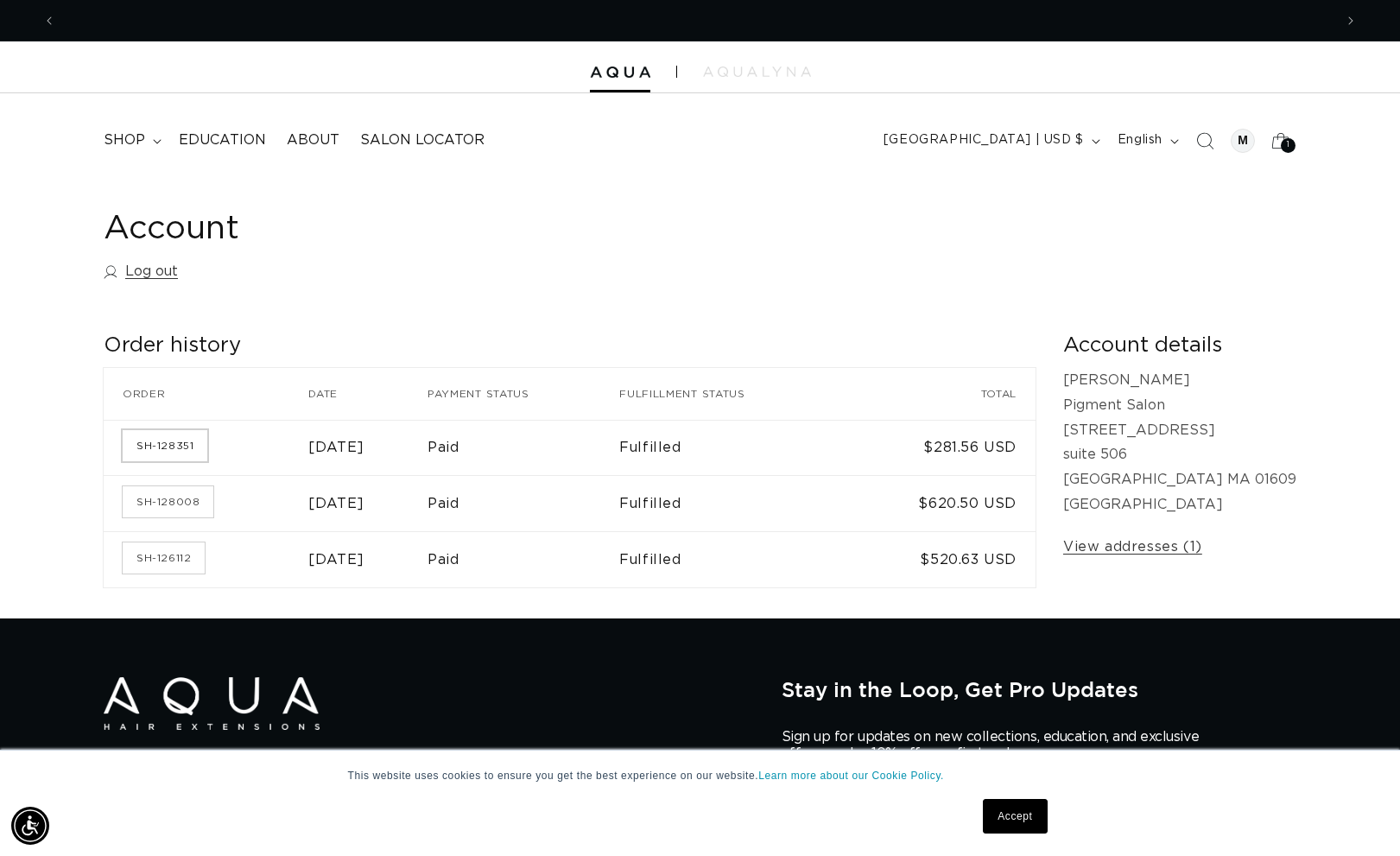
click at [185, 453] on link "SH-128351" at bounding box center [164, 445] width 84 height 31
